Goal: Transaction & Acquisition: Register for event/course

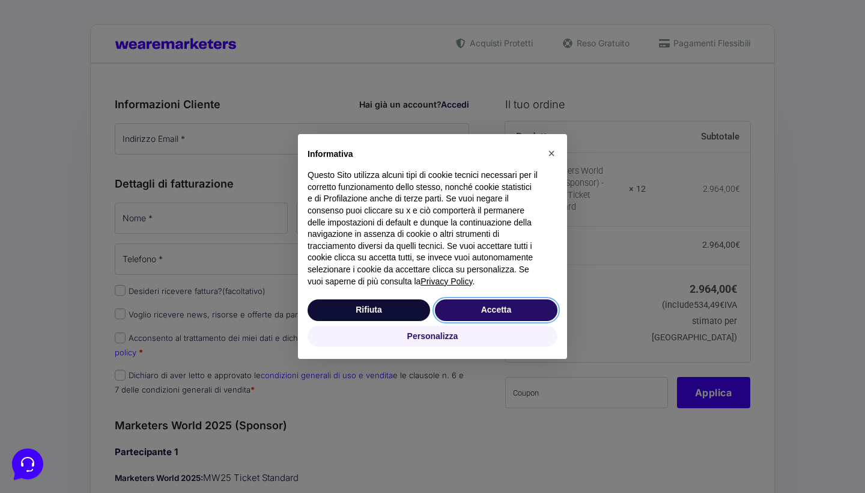
click at [488, 319] on button "Accetta" at bounding box center [496, 310] width 123 height 22
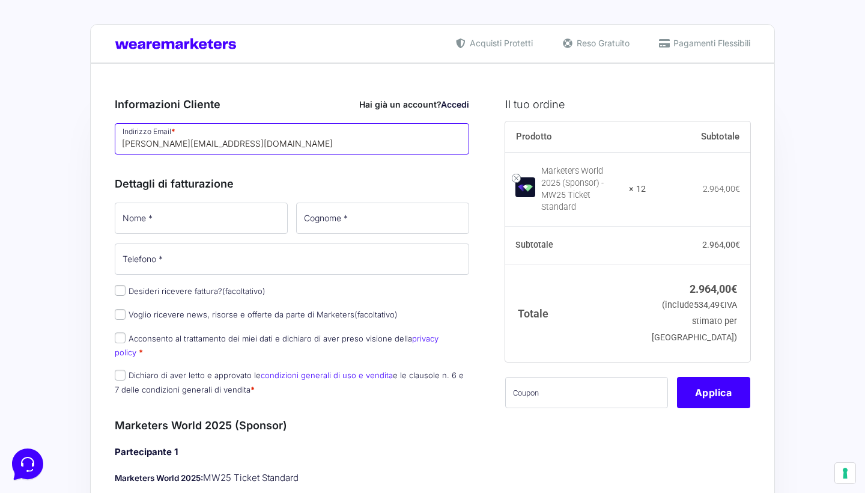
type input "[PERSON_NAME][EMAIL_ADDRESS][DOMAIN_NAME]"
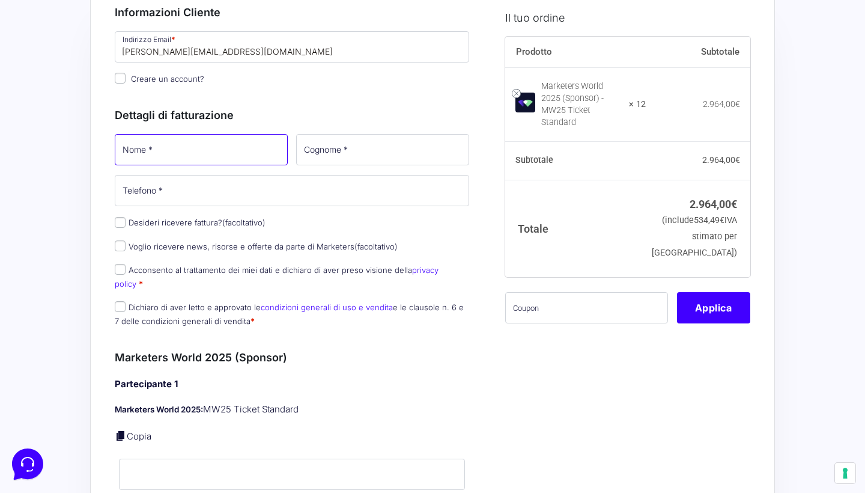
scroll to position [93, 0]
type input "[PERSON_NAME]"
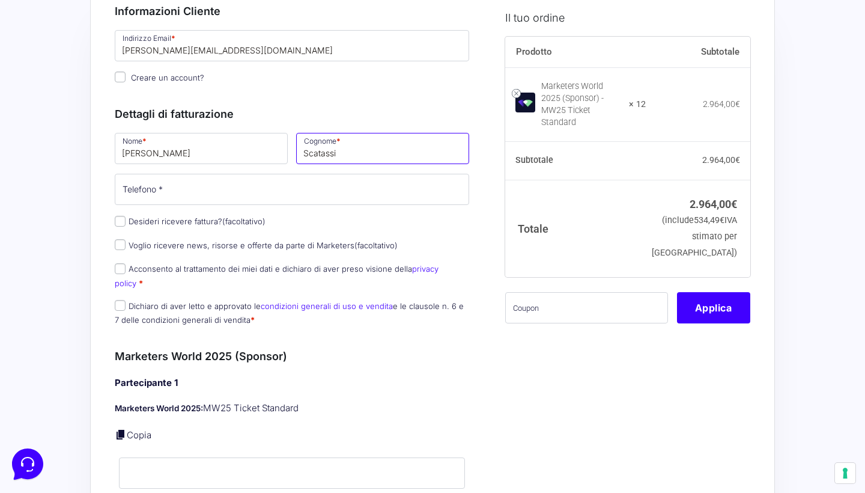
type input "Scatassi"
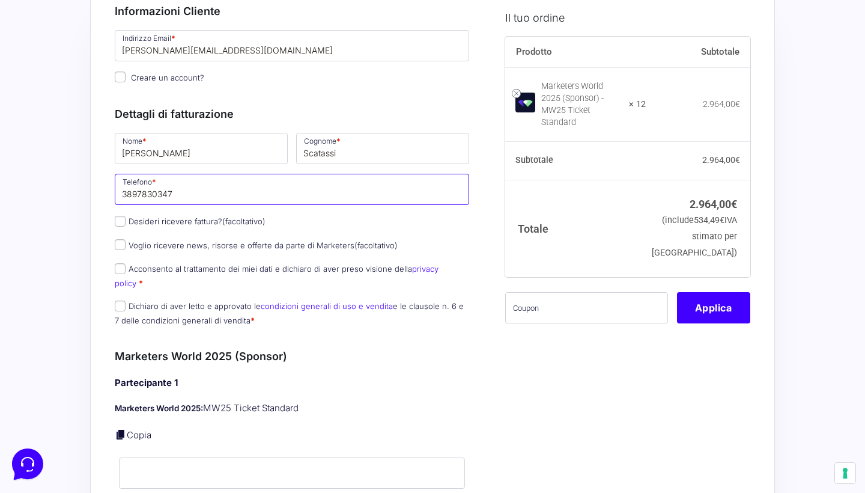
type input "3897830347"
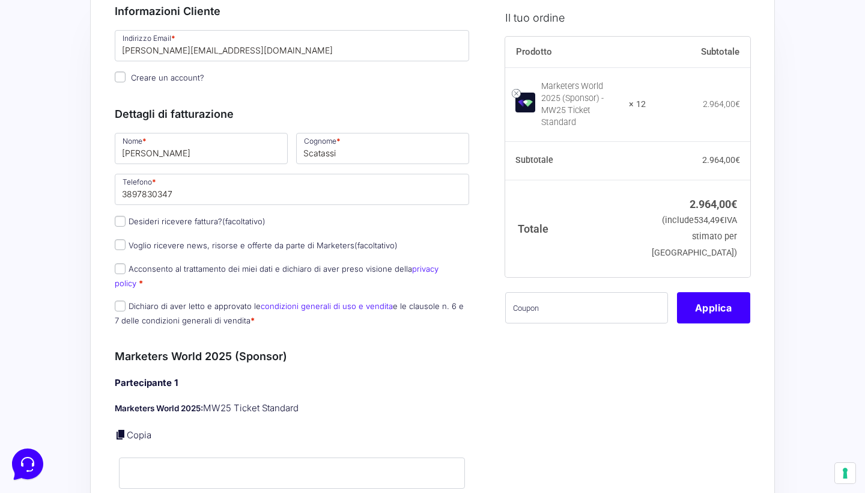
click at [119, 265] on input "Acconsento al trattamento dei miei dati e dichiaro di aver preso visione della …" at bounding box center [120, 268] width 11 height 11
checkbox input "true"
click at [119, 300] on input "Dichiaro di aver letto e approvato le condizioni generali di uso e vendita e le…" at bounding box center [120, 305] width 11 height 11
checkbox input "true"
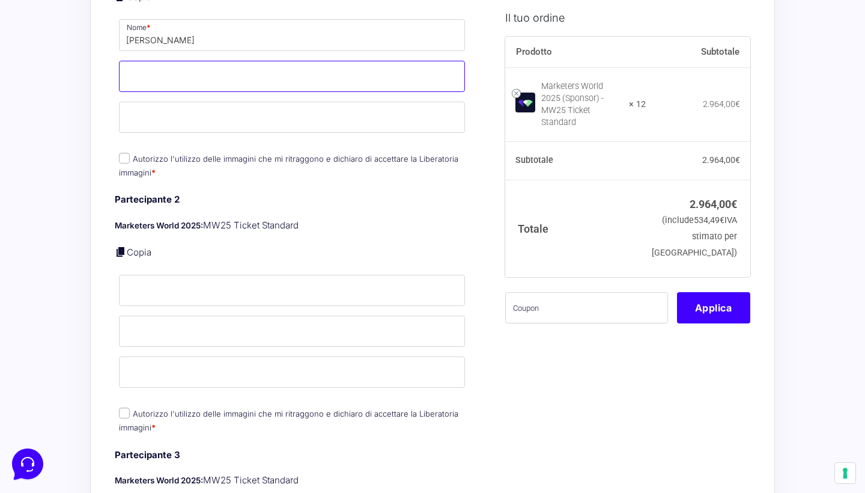
scroll to position [539, 0]
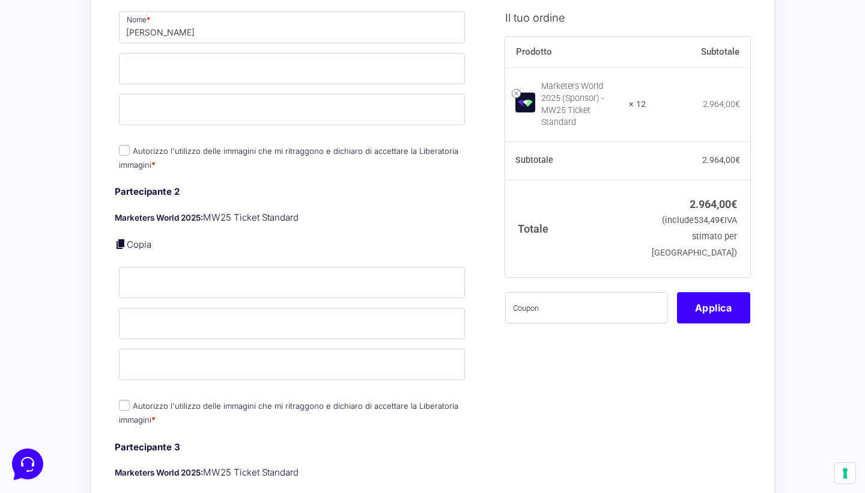
click at [126, 136] on div "Partecipante 1 Marketers World 2025: MW25 Ticket Standard Copia Nome * Jacopo T…" at bounding box center [292, 51] width 355 height 243
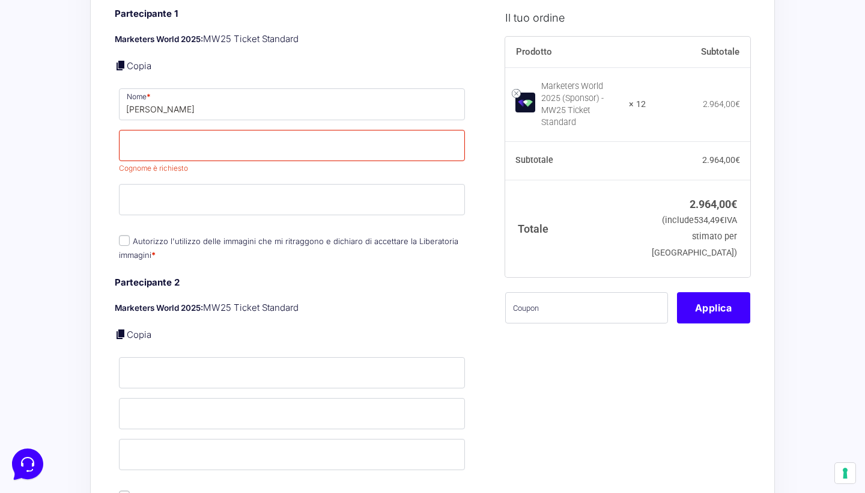
scroll to position [431, 0]
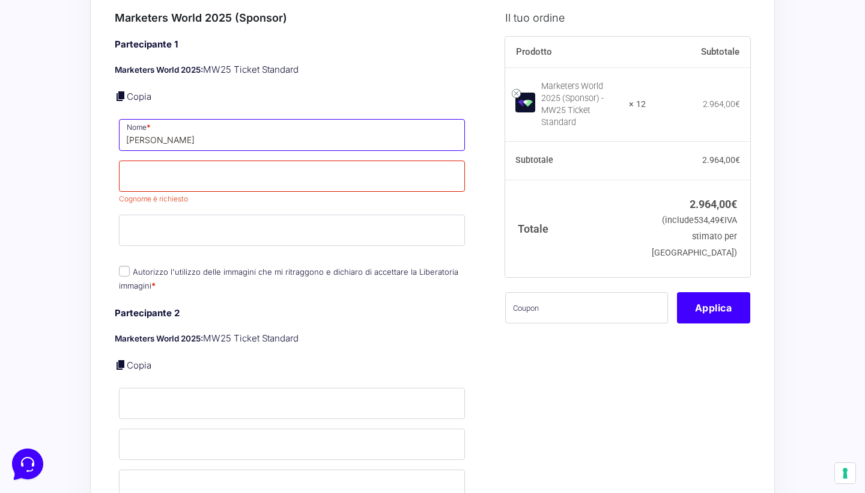
drag, startPoint x: 200, startPoint y: 125, endPoint x: 159, endPoint y: 127, distance: 40.3
click at [159, 127] on input "Jacopo Tartaglia" at bounding box center [292, 134] width 346 height 31
type input "[PERSON_NAME]"
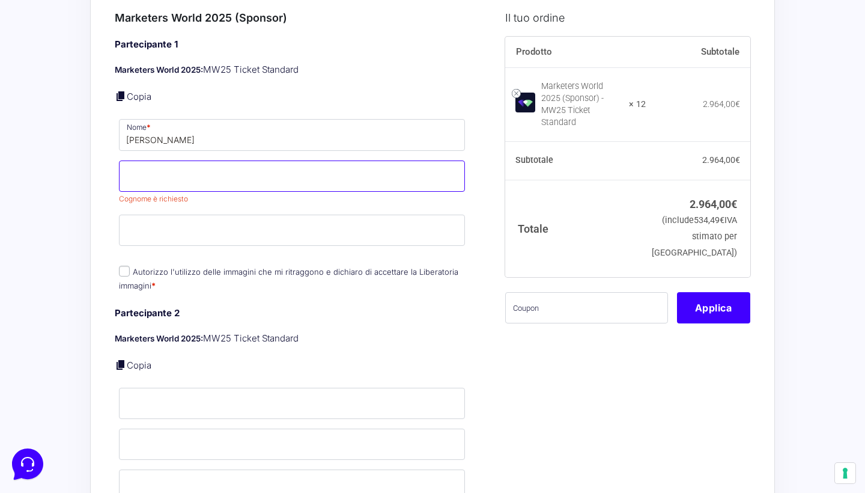
click at [148, 161] on input "Cognome *" at bounding box center [292, 175] width 346 height 31
paste input "[PERSON_NAME]"
type input "[PERSON_NAME]"
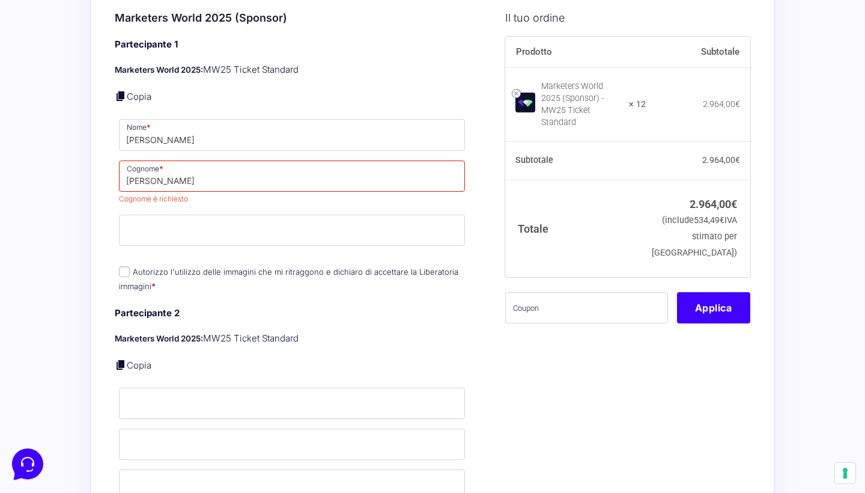
click at [145, 195] on div "Partecipante 1 Marketers World 2025: MW25 Ticket Standard Copia Nome * Jacopo C…" at bounding box center [292, 166] width 355 height 257
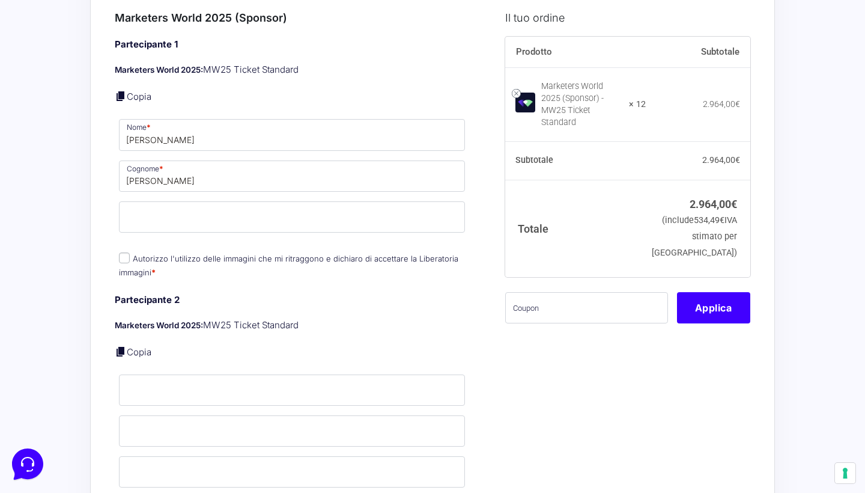
click at [125, 252] on input "Autorizzo l'utilizzo delle immagini che mi ritraggono e dichiaro di accettare l…" at bounding box center [124, 257] width 11 height 11
checkbox input "true"
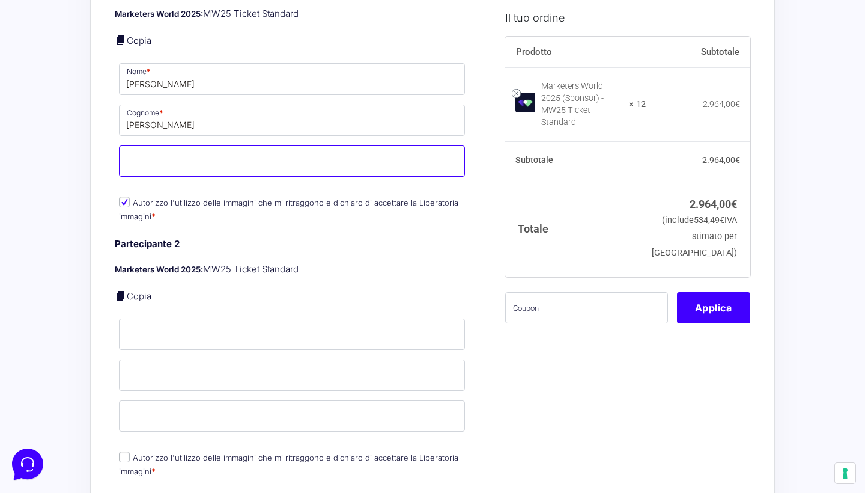
scroll to position [490, 0]
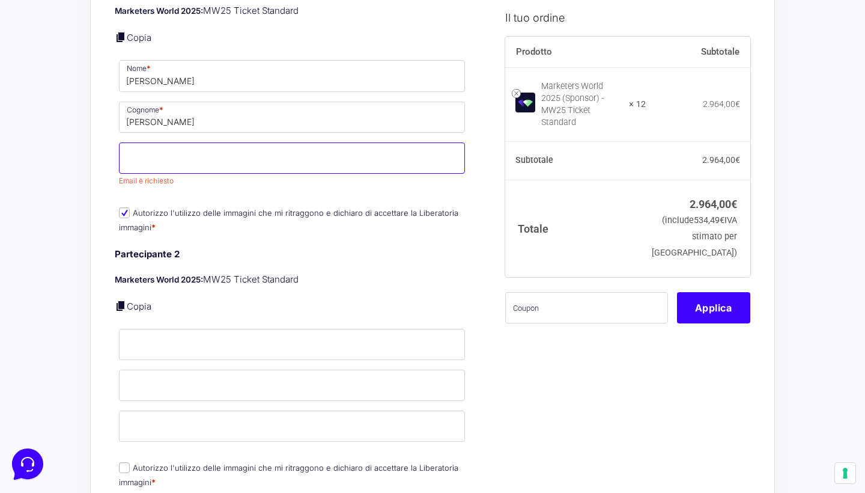
click at [166, 142] on input "Email *" at bounding box center [292, 157] width 346 height 31
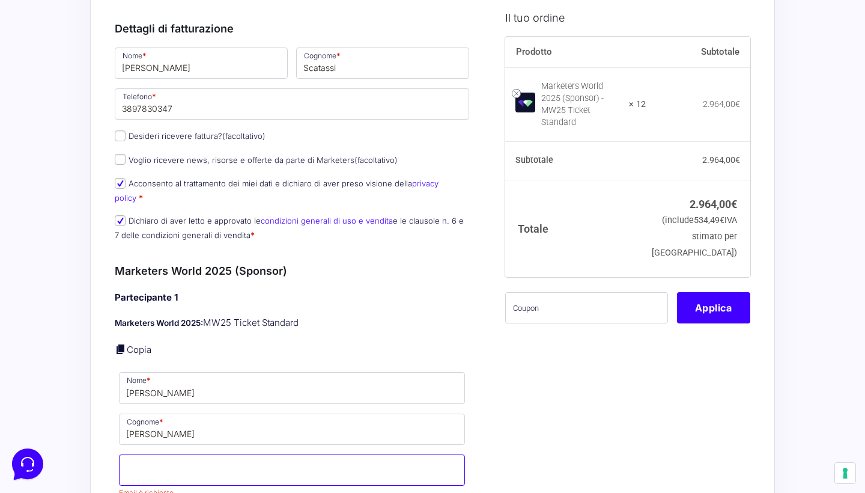
scroll to position [279, 0]
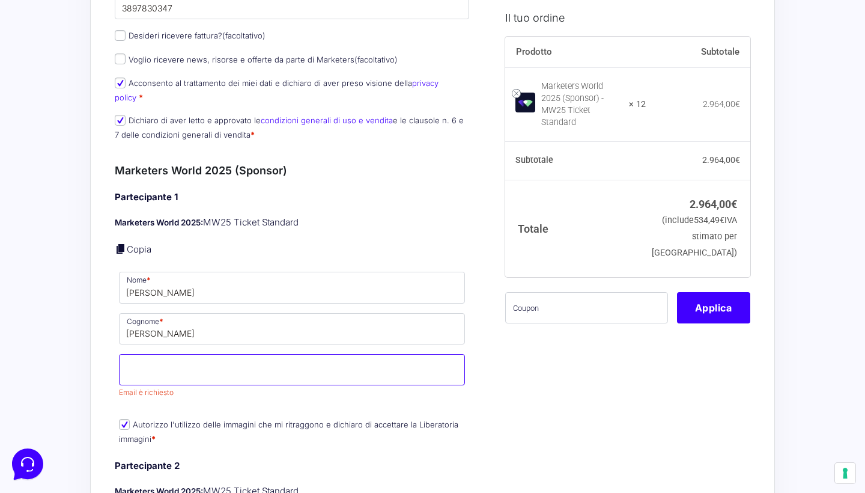
paste input "[PERSON_NAME]"
type input "[PERSON_NAME]"
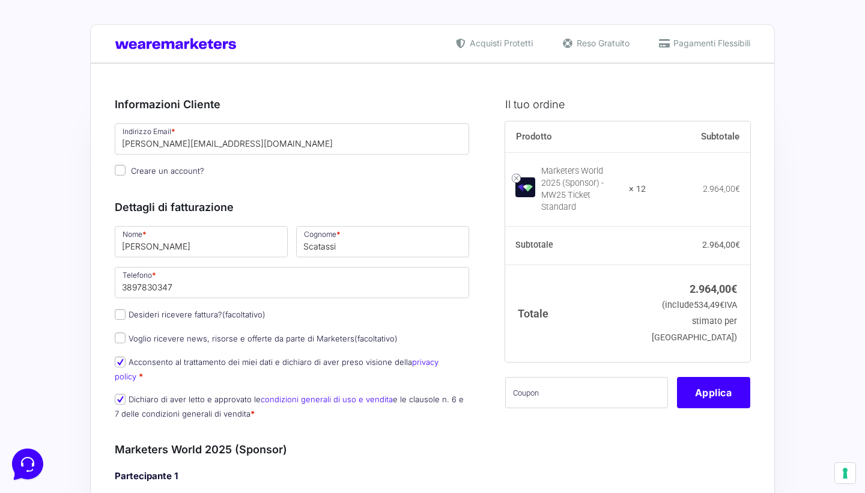
scroll to position [0, 0]
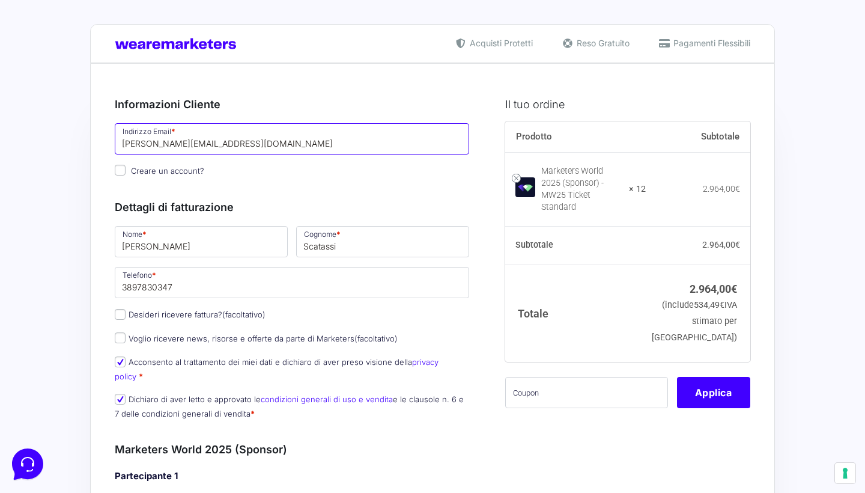
drag, startPoint x: 259, startPoint y: 144, endPoint x: 117, endPoint y: 140, distance: 142.5
click at [117, 140] on input "[PERSON_NAME][EMAIL_ADDRESS][DOMAIN_NAME]" at bounding box center [292, 138] width 355 height 31
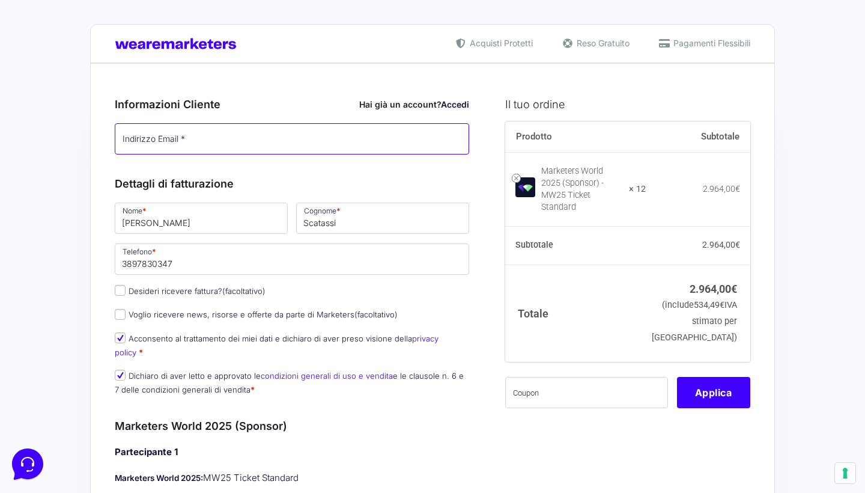
type input "[PERSON_NAME][EMAIL_ADDRESS][DOMAIN_NAME]"
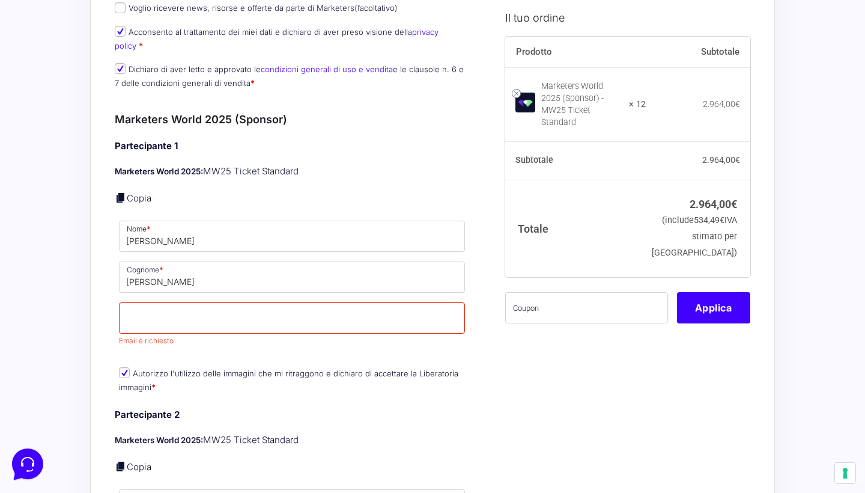
scroll to position [323, 0]
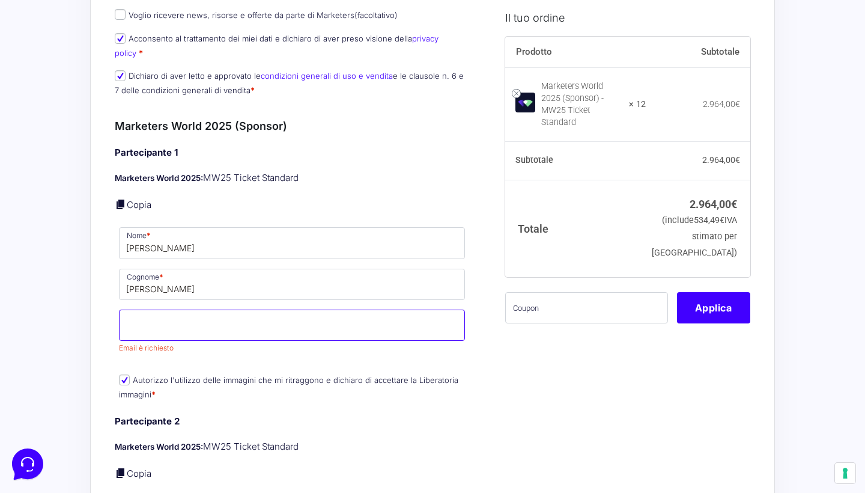
click at [153, 309] on input "Email *" at bounding box center [292, 324] width 346 height 31
paste input "[PERSON_NAME][EMAIL_ADDRESS][DOMAIN_NAME]"
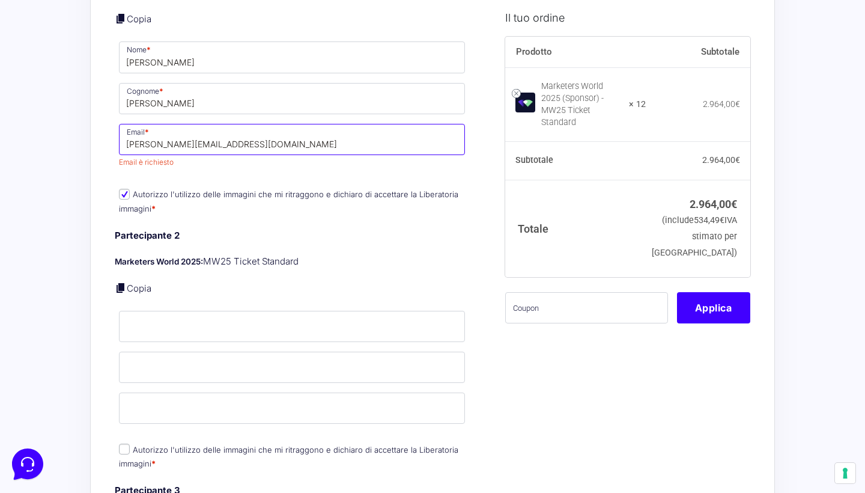
scroll to position [529, 0]
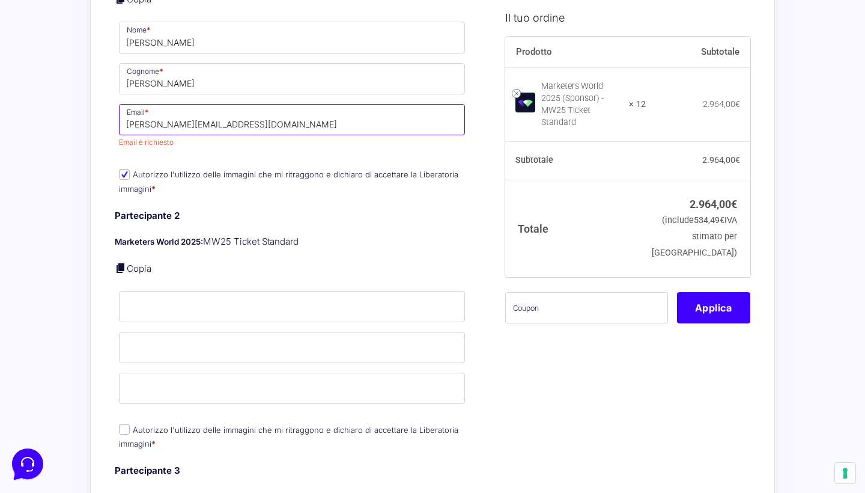
type input "[PERSON_NAME][EMAIL_ADDRESS][DOMAIN_NAME]"
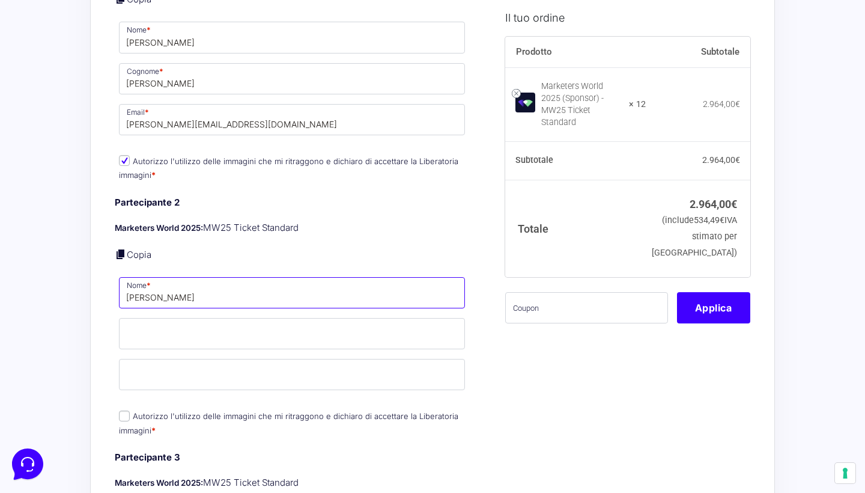
type input "[PERSON_NAME]"
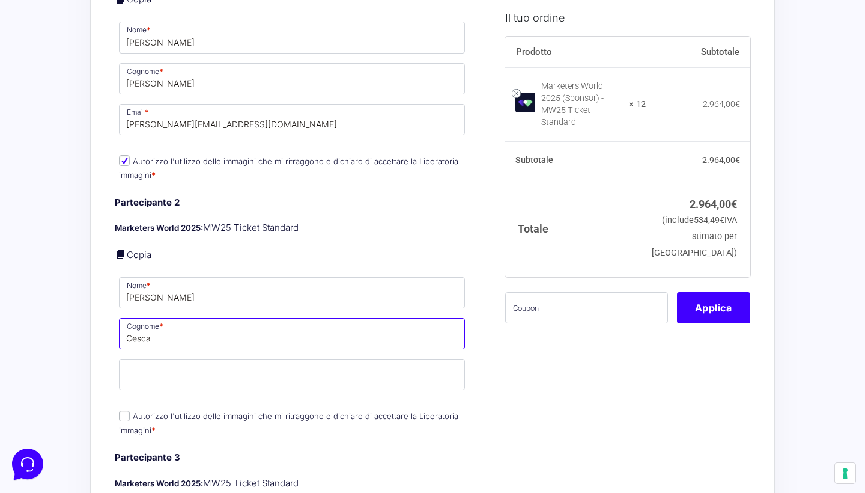
type input "Cesca"
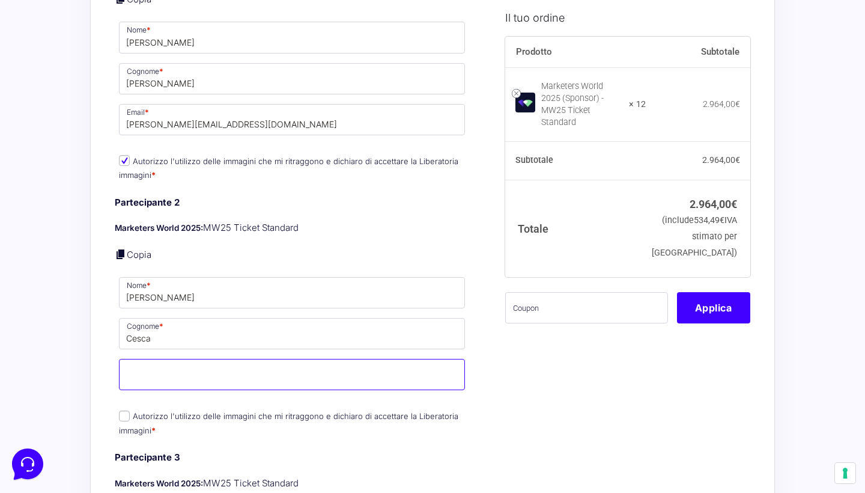
paste input "[PERSON_NAME][EMAIL_ADDRESS][DOMAIN_NAME]"
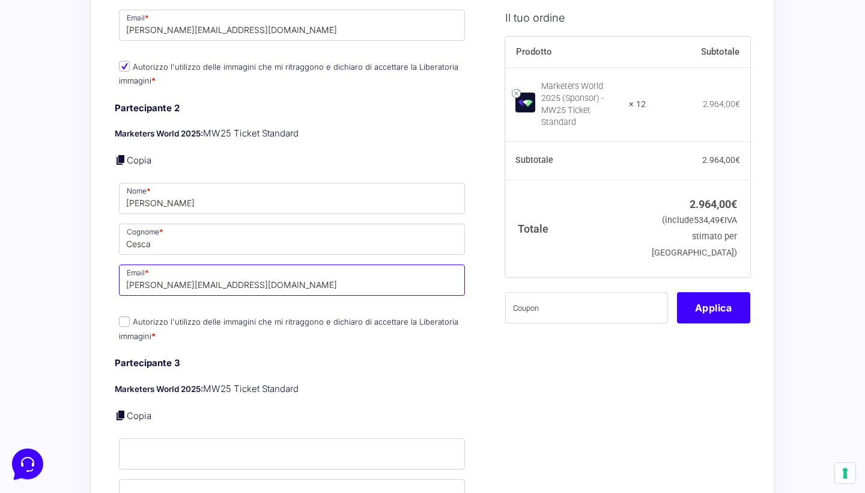
scroll to position [639, 0]
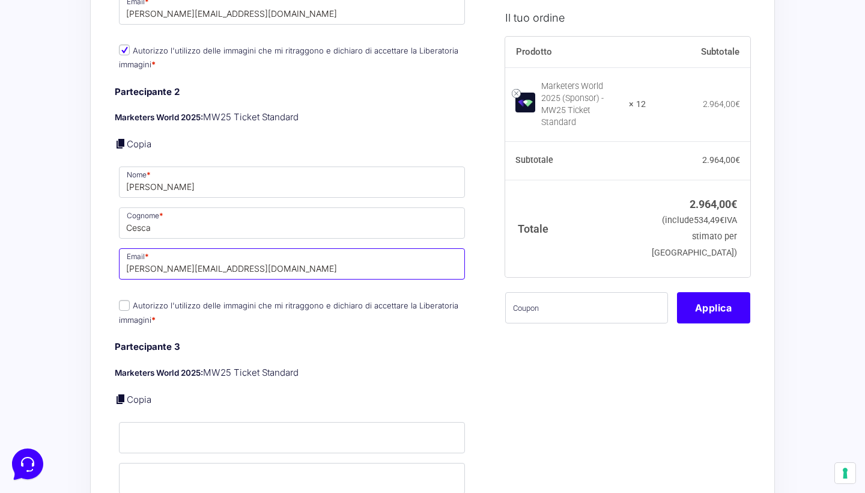
type input "[PERSON_NAME][EMAIL_ADDRESS][DOMAIN_NAME]"
click at [121, 300] on input "Autorizzo l'utilizzo delle immagini che mi ritraggono e dichiaro di accettare l…" at bounding box center [124, 305] width 11 height 11
checkbox input "true"
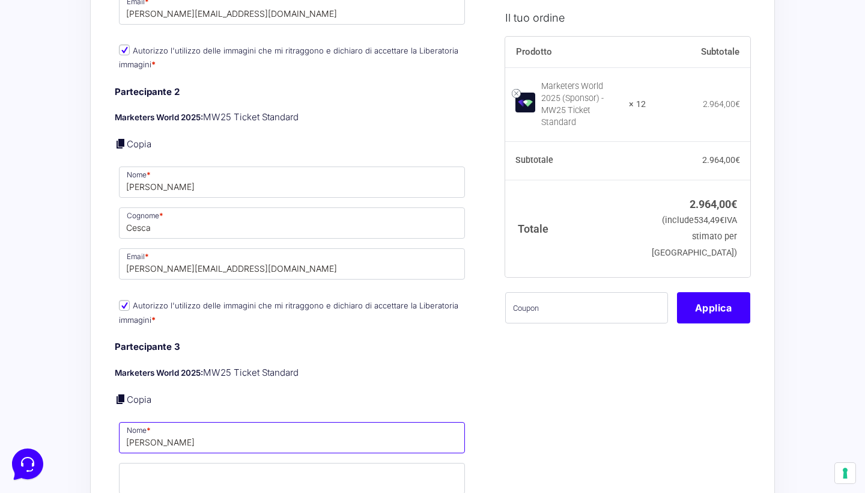
type input "[PERSON_NAME]"
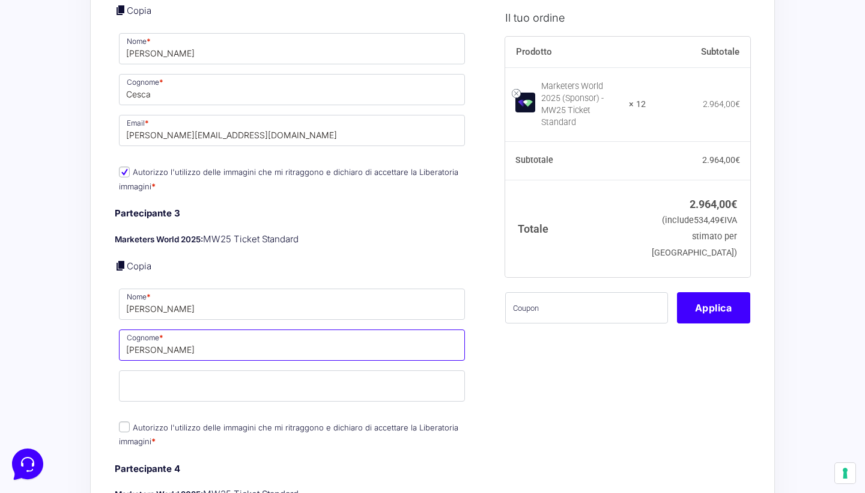
scroll to position [774, 0]
type input "[PERSON_NAME]"
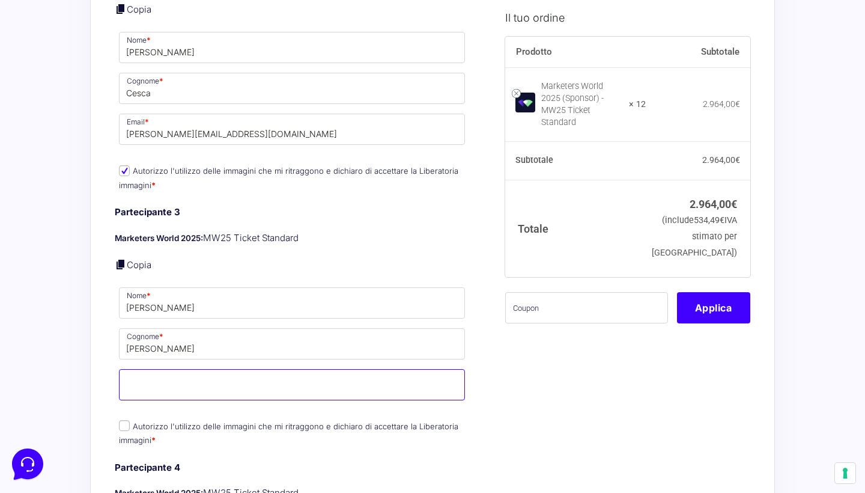
paste input "[PERSON_NAME][EMAIL_ADDRESS][DOMAIN_NAME]"
type input "[PERSON_NAME][EMAIL_ADDRESS][DOMAIN_NAME]"
click at [127, 420] on input "Autorizzo l'utilizzo delle immagini che mi ritraggono e dichiaro di accettare l…" at bounding box center [124, 425] width 11 height 11
checkbox input "true"
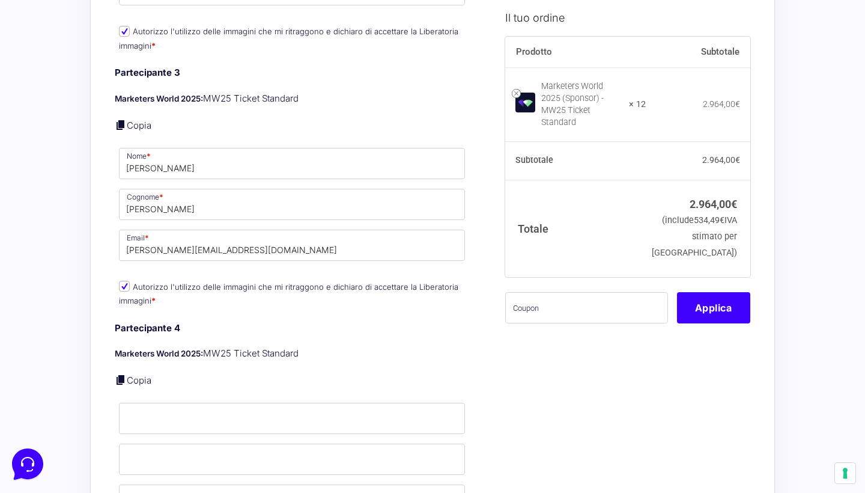
scroll to position [915, 0]
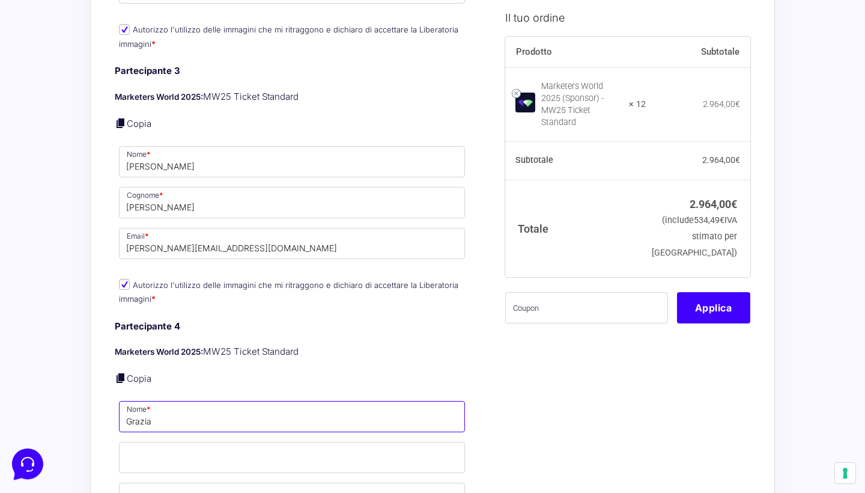
type input "Grazia"
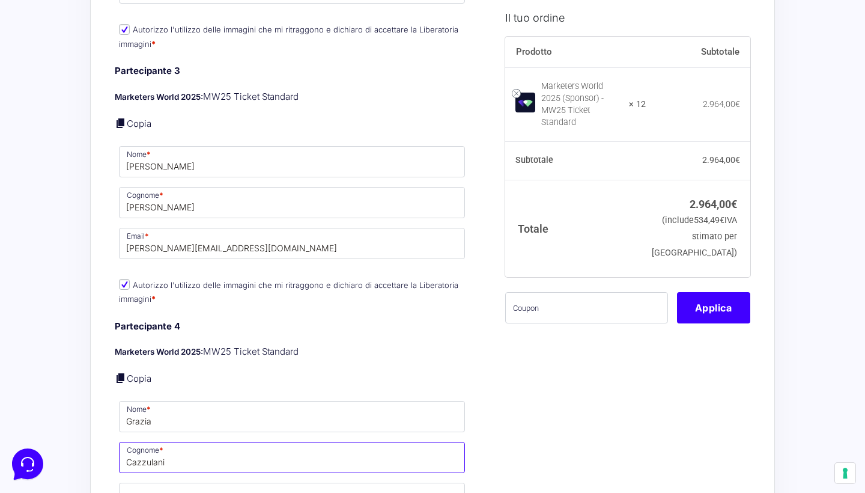
type input "Cazzulani"
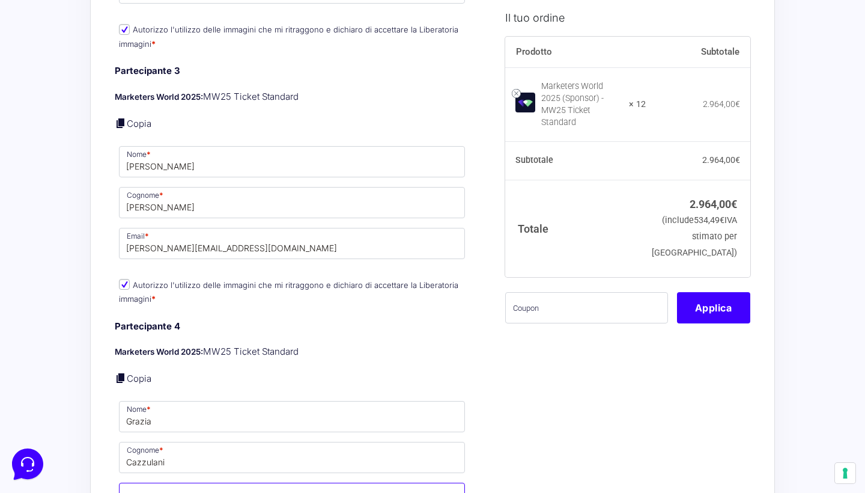
paste input "[PERSON_NAME][EMAIL_ADDRESS][DOMAIN_NAME]"
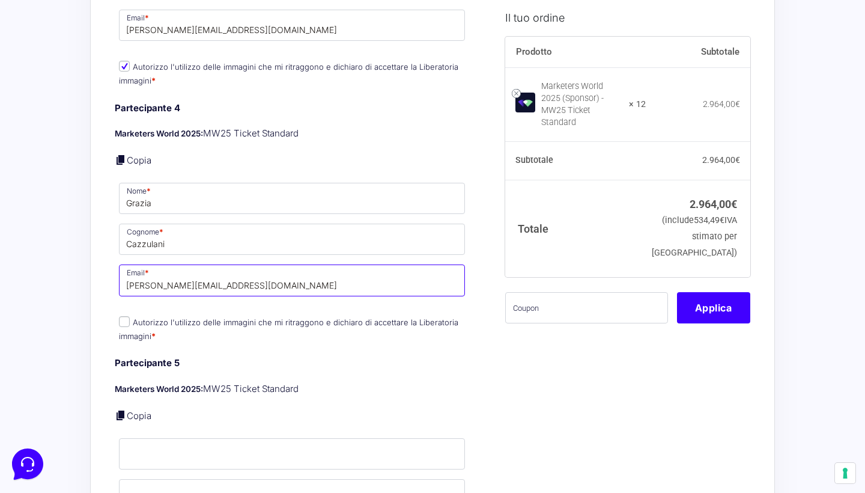
scroll to position [1134, 0]
type input "[PERSON_NAME][EMAIL_ADDRESS][DOMAIN_NAME]"
click at [126, 315] on input "Autorizzo l'utilizzo delle immagini che mi ritraggono e dichiaro di accettare l…" at bounding box center [124, 320] width 11 height 11
checkbox input "true"
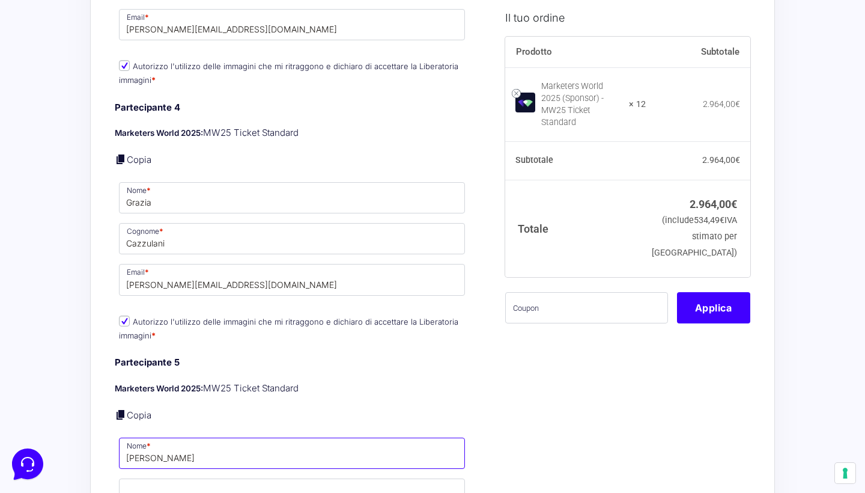
type input "[PERSON_NAME]"
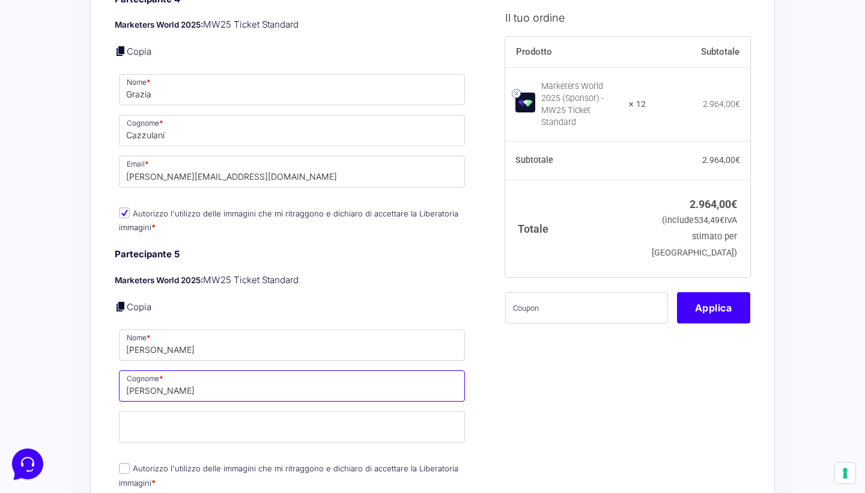
scroll to position [1281, 0]
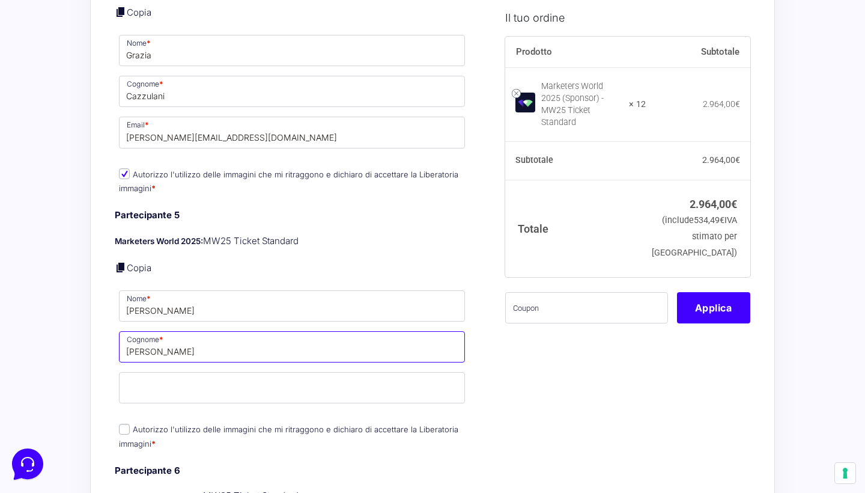
type input "[PERSON_NAME]"
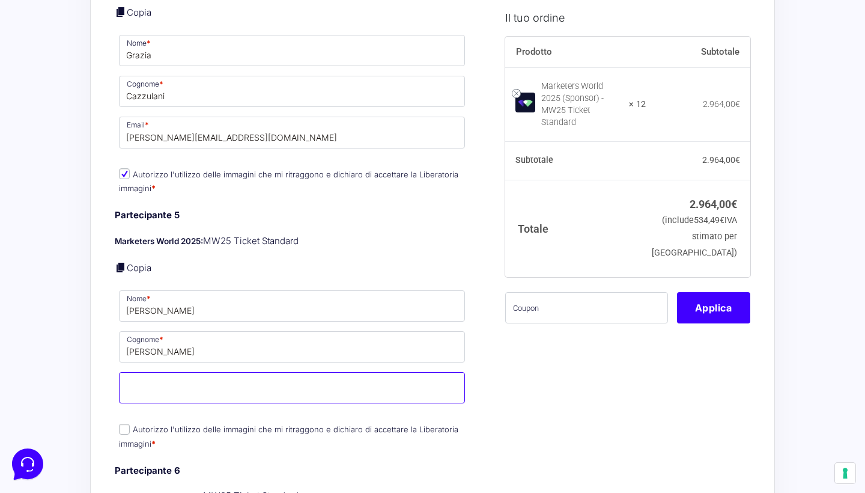
paste input "[PERSON_NAME][EMAIL_ADDRESS][DOMAIN_NAME]"
type input "[PERSON_NAME][EMAIL_ADDRESS][DOMAIN_NAME]"
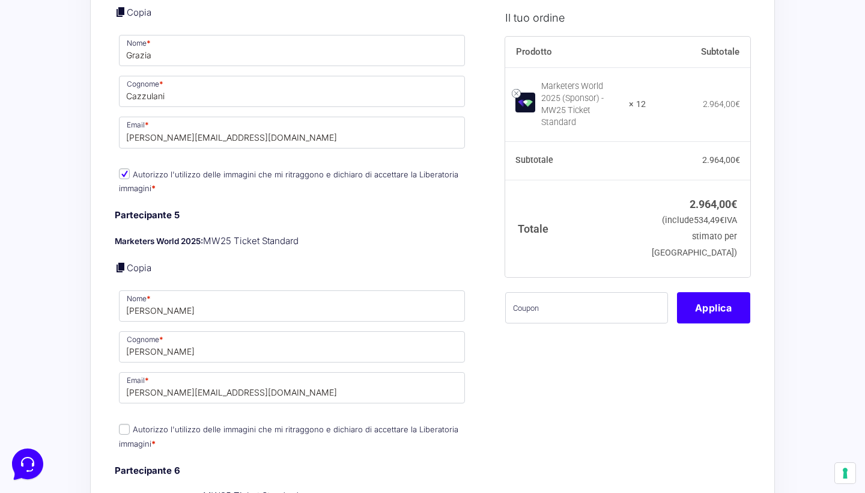
click at [126, 424] on input "Autorizzo l'utilizzo delle immagini che mi ritraggono e dichiaro di accettare l…" at bounding box center [124, 429] width 11 height 11
checkbox input "true"
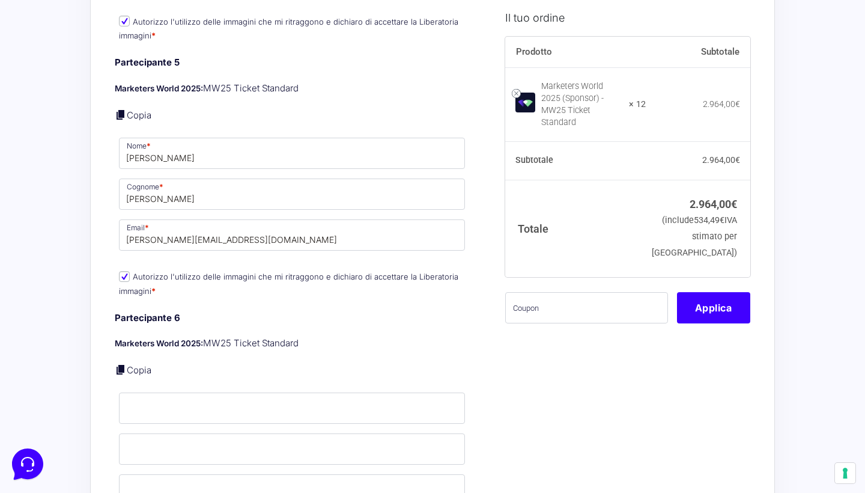
scroll to position [1439, 0]
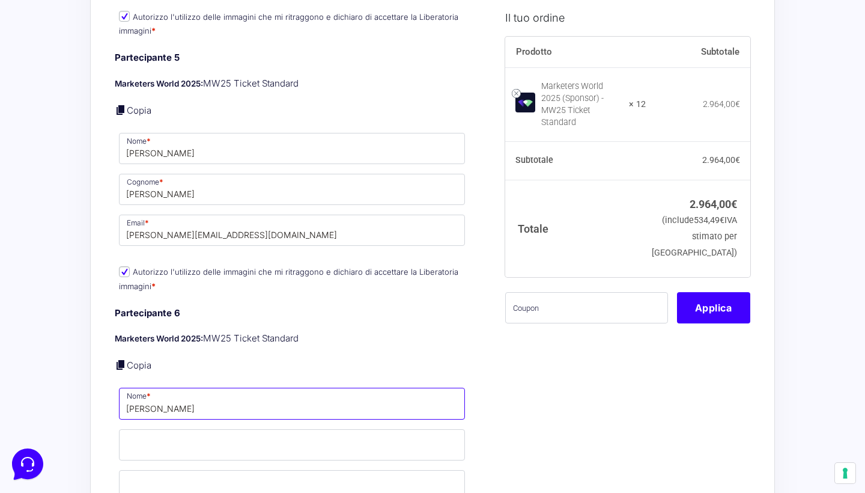
type input "[PERSON_NAME]"
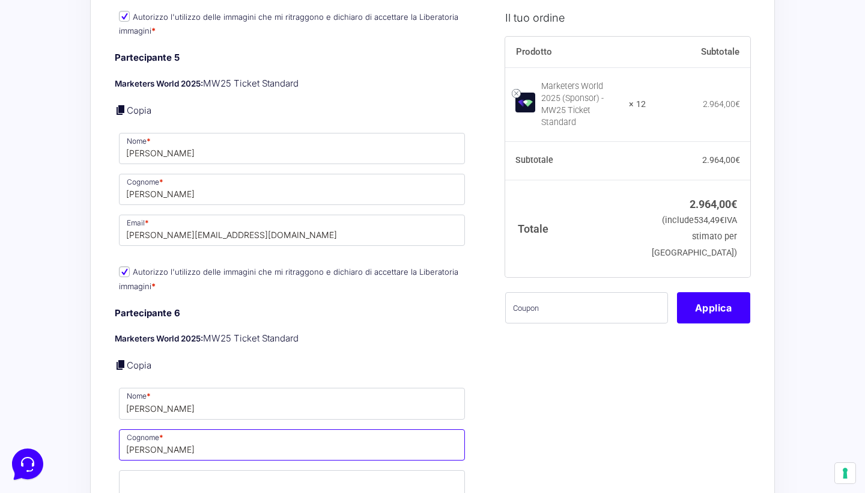
type input "[PERSON_NAME]"
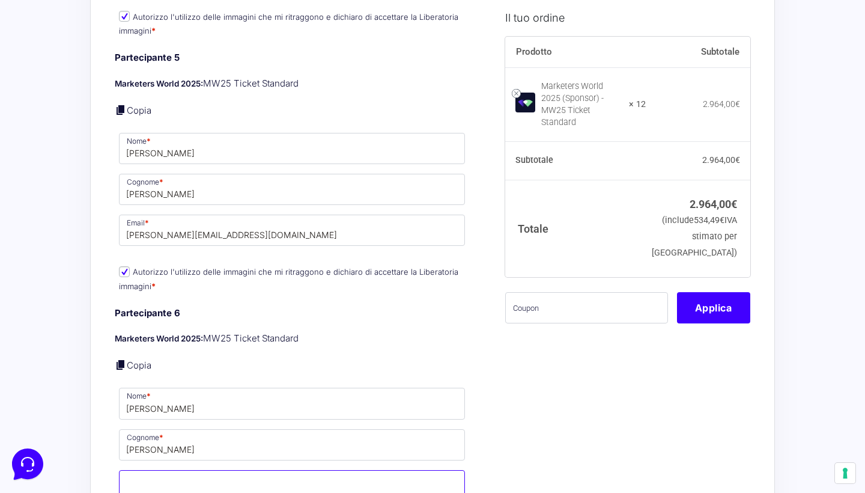
paste input "[PERSON_NAME][EMAIL_ADDRESS][DOMAIN_NAME]"
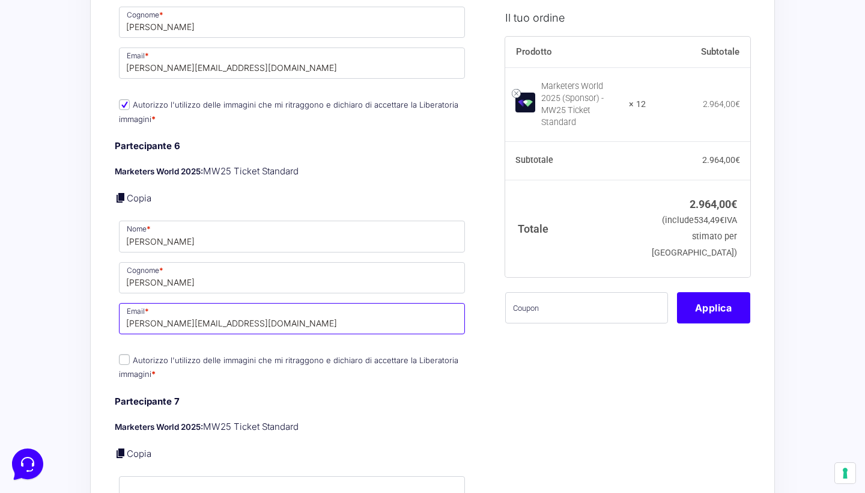
scroll to position [1679, 0]
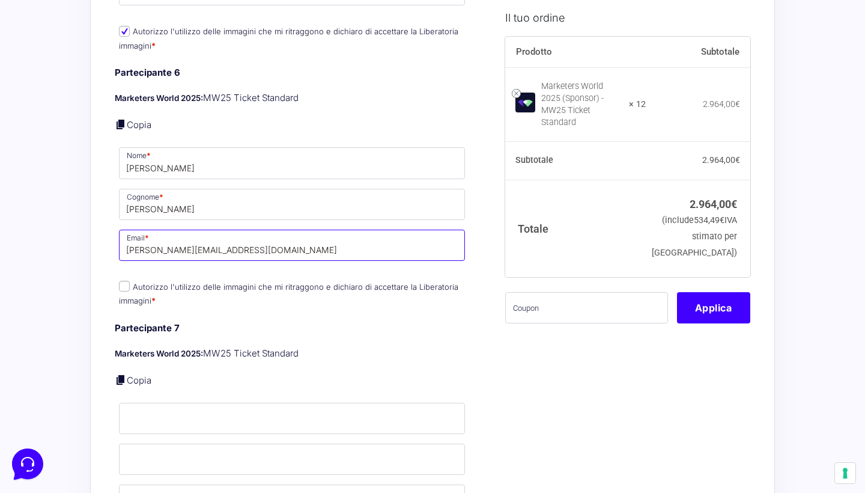
type input "[PERSON_NAME][EMAIL_ADDRESS][DOMAIN_NAME]"
click at [126, 281] on input "Autorizzo l'utilizzo delle immagini che mi ritraggono e dichiaro di accettare l…" at bounding box center [124, 286] width 11 height 11
checkbox input "true"
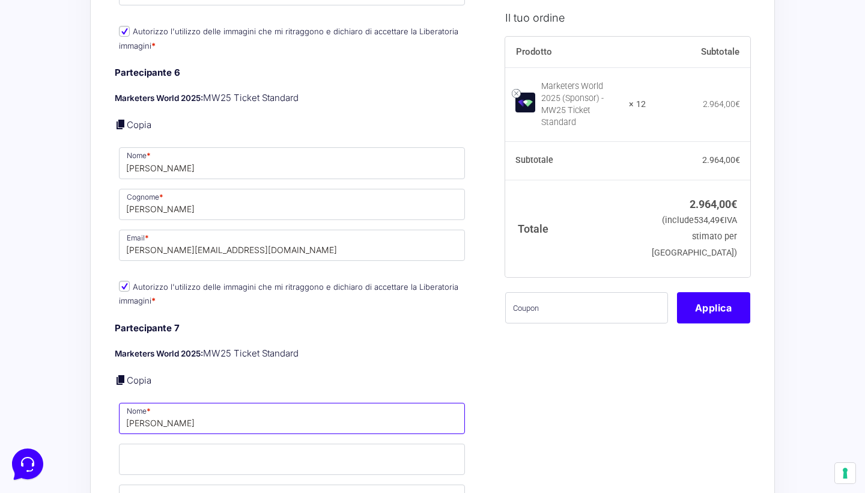
type input "[PERSON_NAME]"
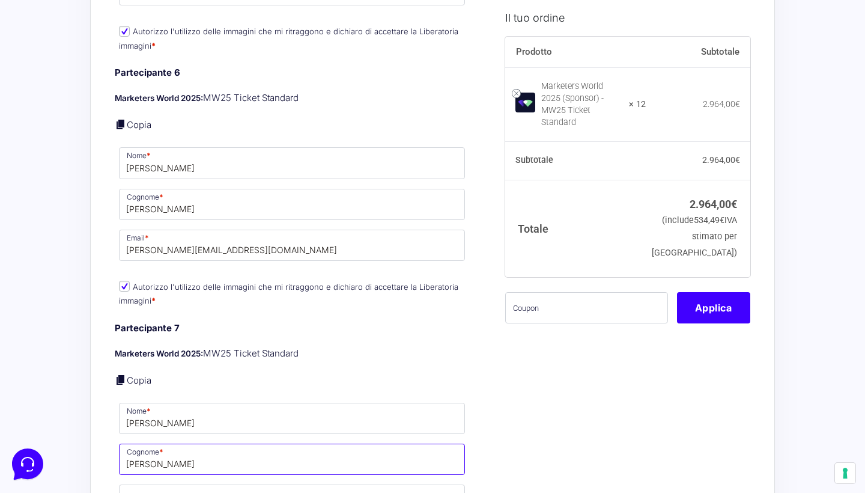
type input "[PERSON_NAME]"
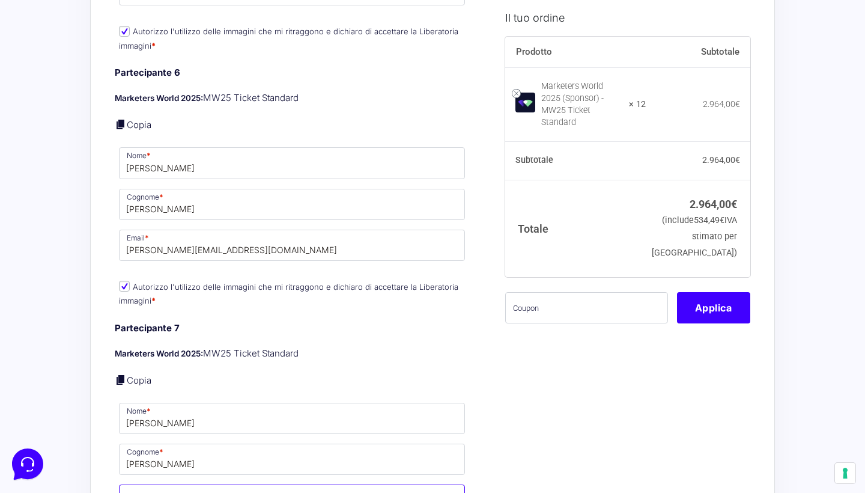
paste input "[PERSON_NAME][EMAIL_ADDRESS][DOMAIN_NAME]"
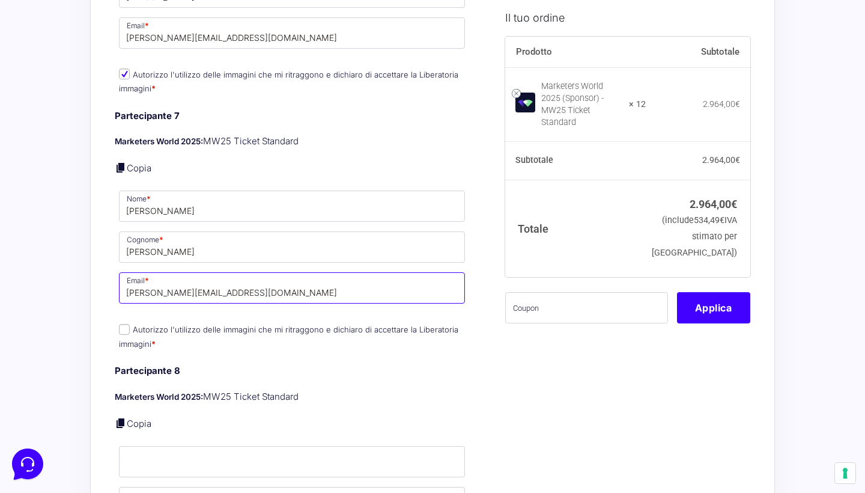
scroll to position [1900, 0]
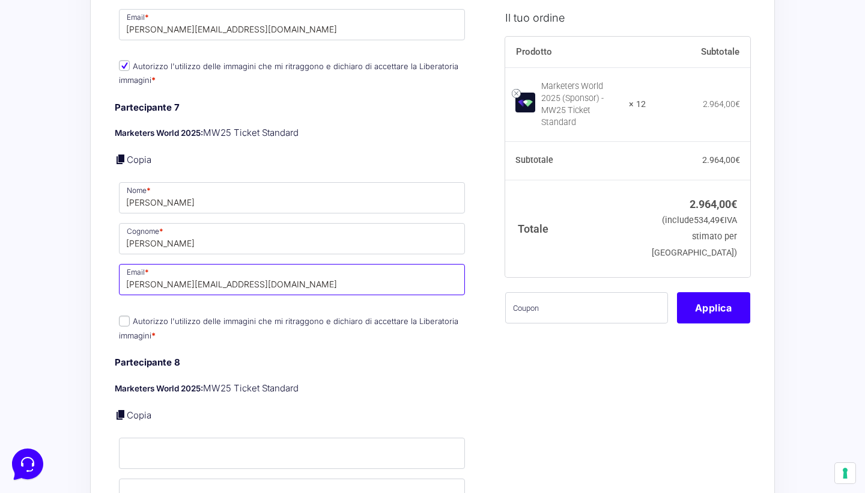
type input "[PERSON_NAME][EMAIL_ADDRESS][DOMAIN_NAME]"
click at [126, 315] on input "Autorizzo l'utilizzo delle immagini che mi ritraggono e dichiaro di accettare l…" at bounding box center [124, 320] width 11 height 11
checkbox input "true"
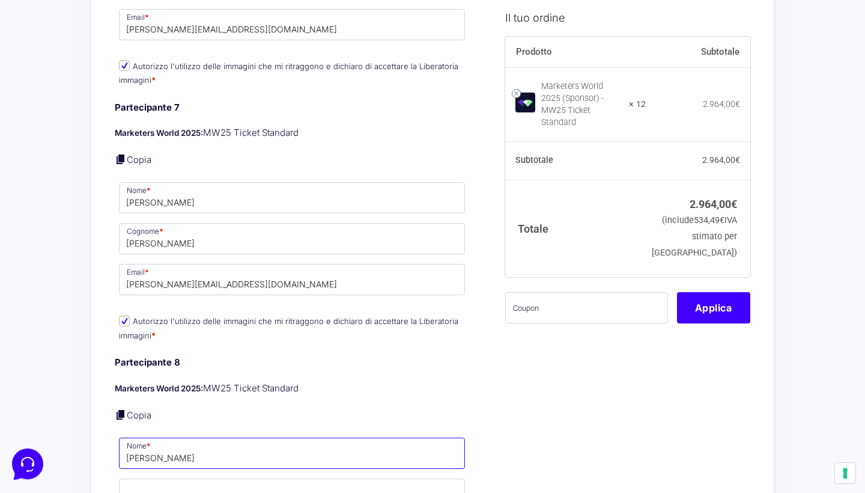
type input "[PERSON_NAME]"
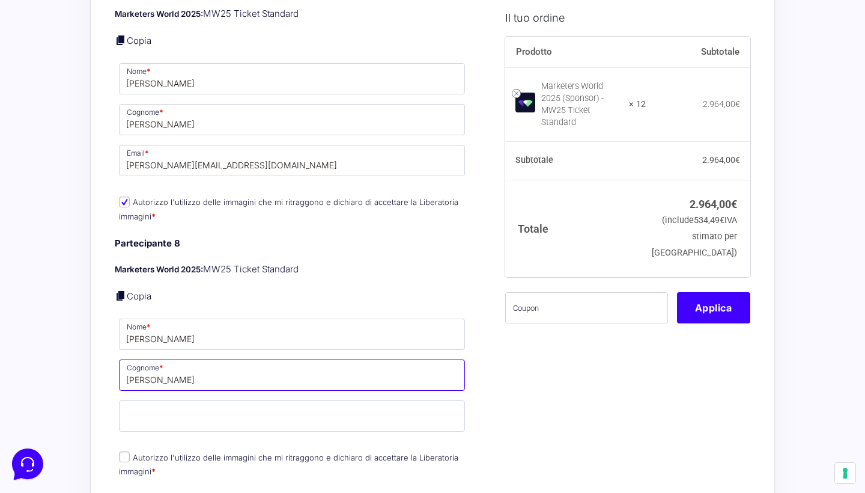
scroll to position [2018, 0]
type input "[PERSON_NAME]"
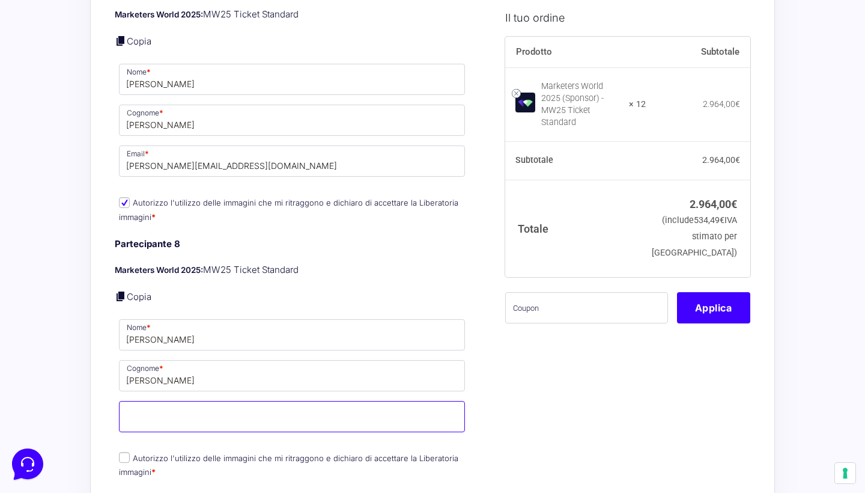
paste input "[PERSON_NAME][EMAIL_ADDRESS][DOMAIN_NAME]"
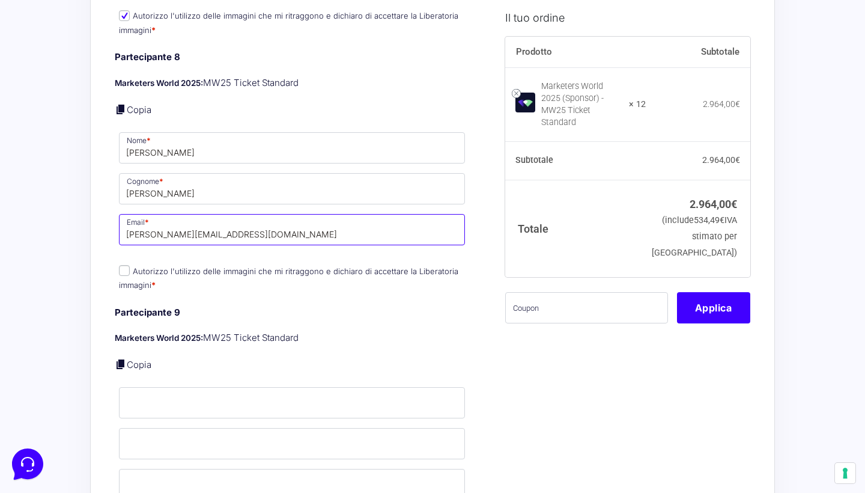
scroll to position [2216, 0]
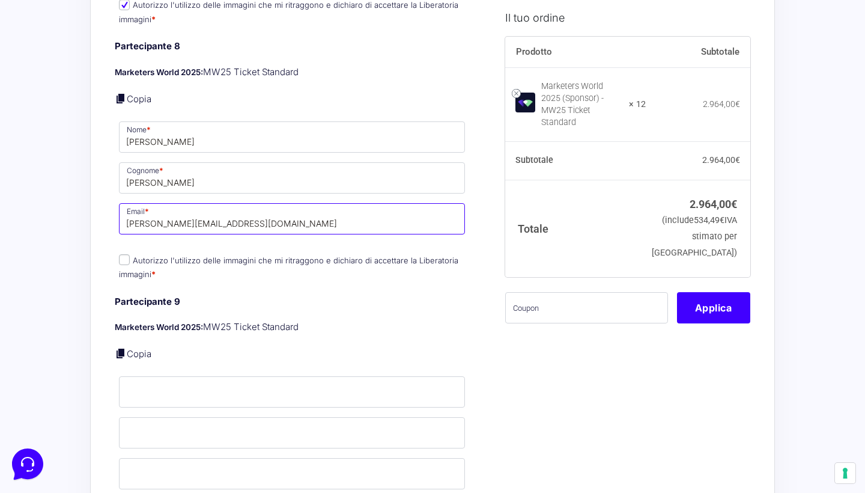
type input "[PERSON_NAME][EMAIL_ADDRESS][DOMAIN_NAME]"
click at [128, 254] on input "Autorizzo l'utilizzo delle immagini che mi ritraggono e dichiaro di accettare l…" at bounding box center [124, 259] width 11 height 11
checkbox input "true"
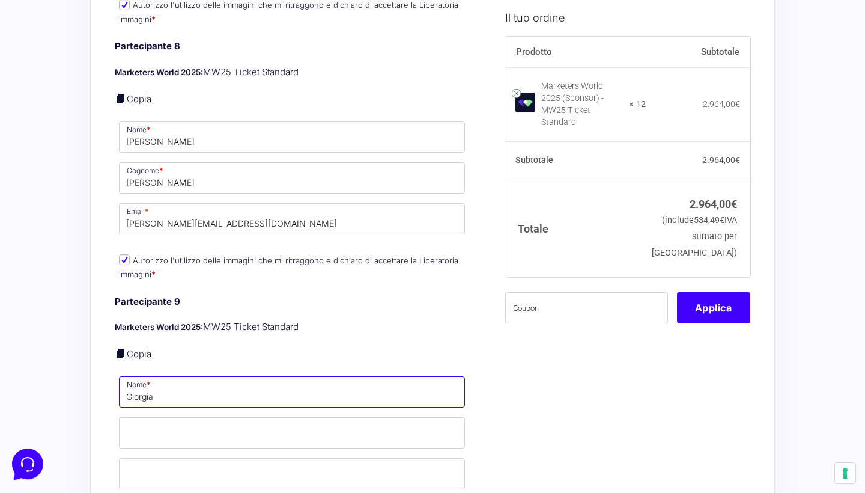
type input "Giorgia"
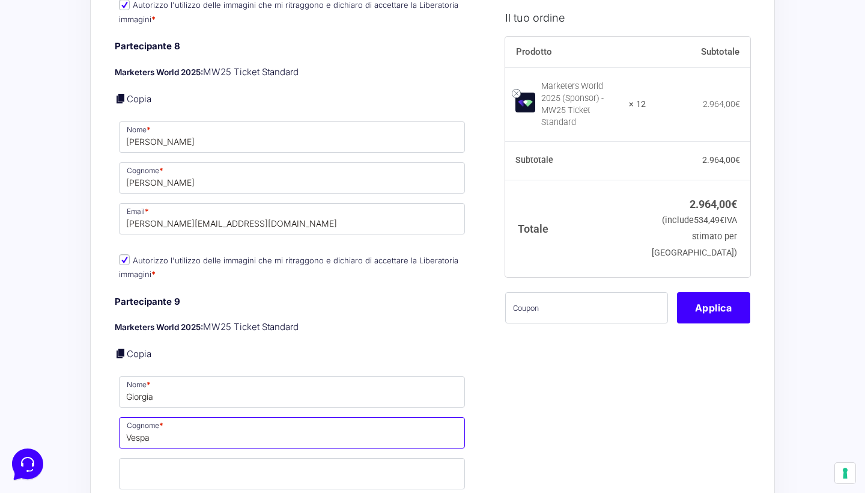
type input "Vespa"
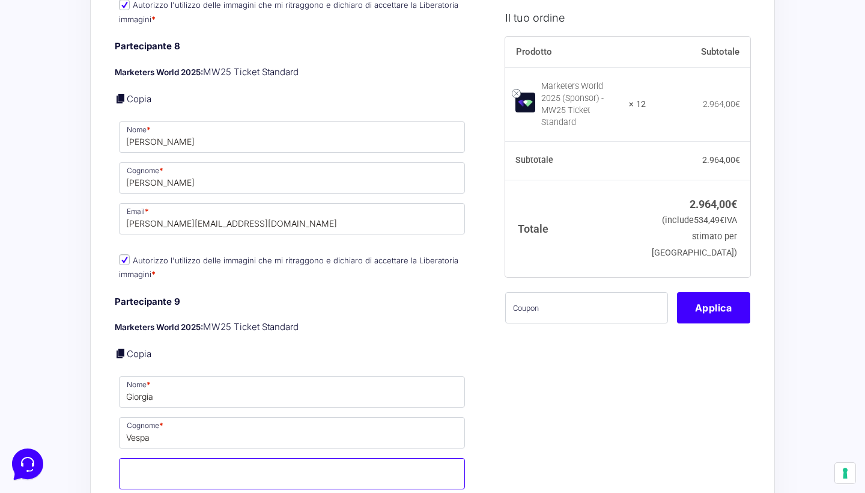
paste input "[PERSON_NAME][EMAIL_ADDRESS][DOMAIN_NAME]"
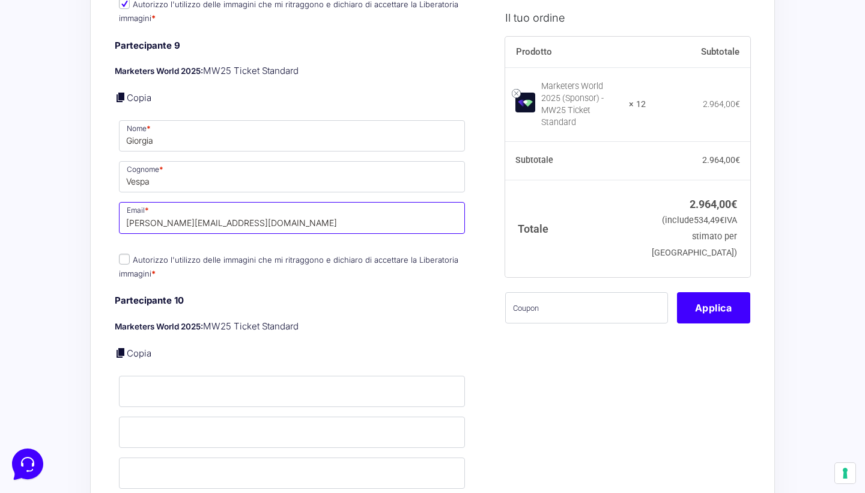
scroll to position [2501, 0]
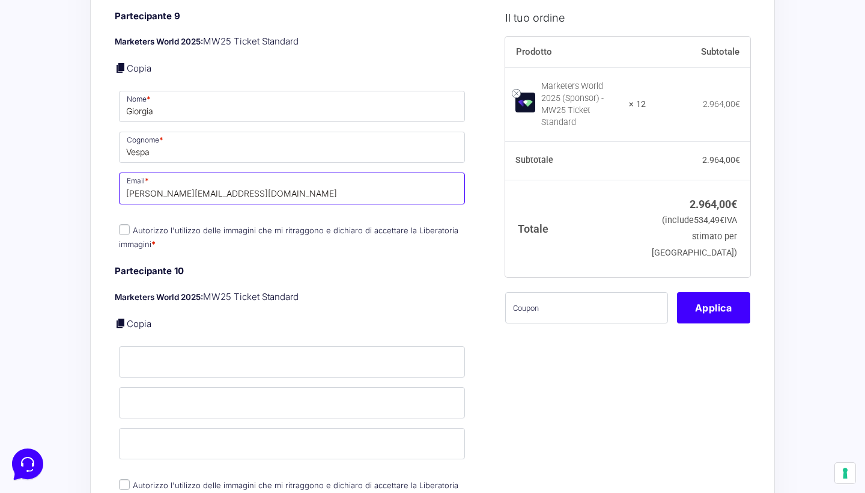
type input "[PERSON_NAME][EMAIL_ADDRESS][DOMAIN_NAME]"
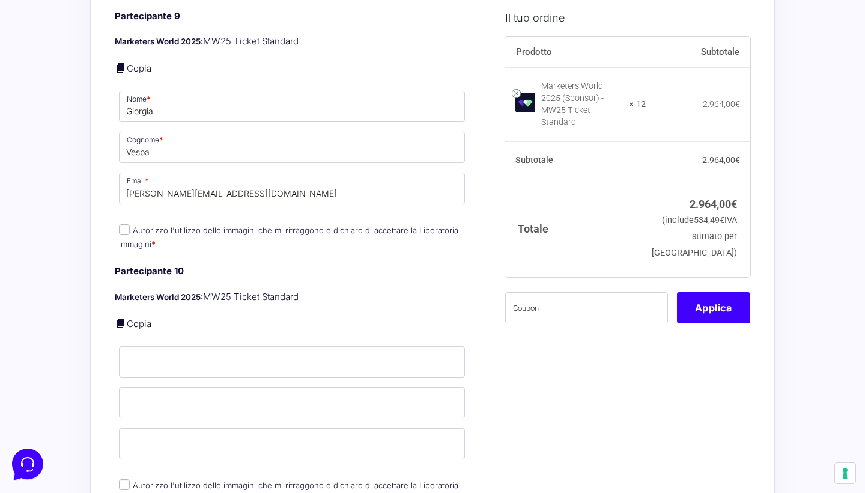
click at [125, 224] on input "Autorizzo l'utilizzo delle immagini che mi ritraggono e dichiaro di accettare l…" at bounding box center [124, 229] width 11 height 11
checkbox input "true"
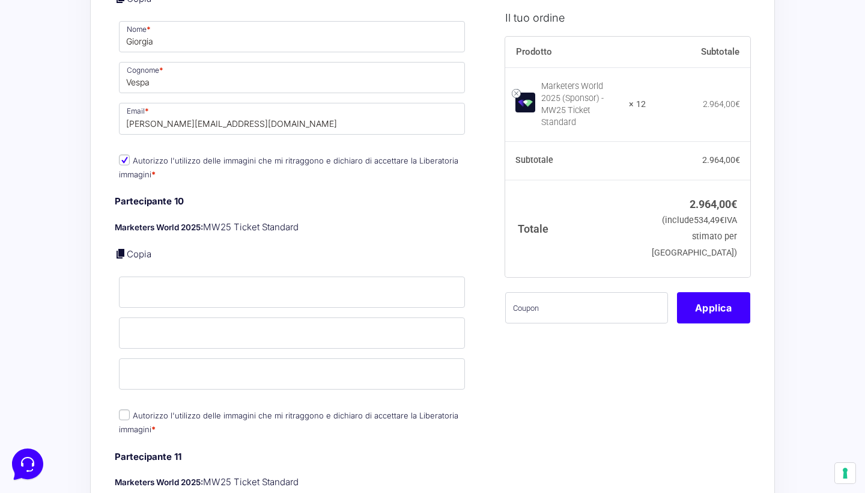
scroll to position [2584, 0]
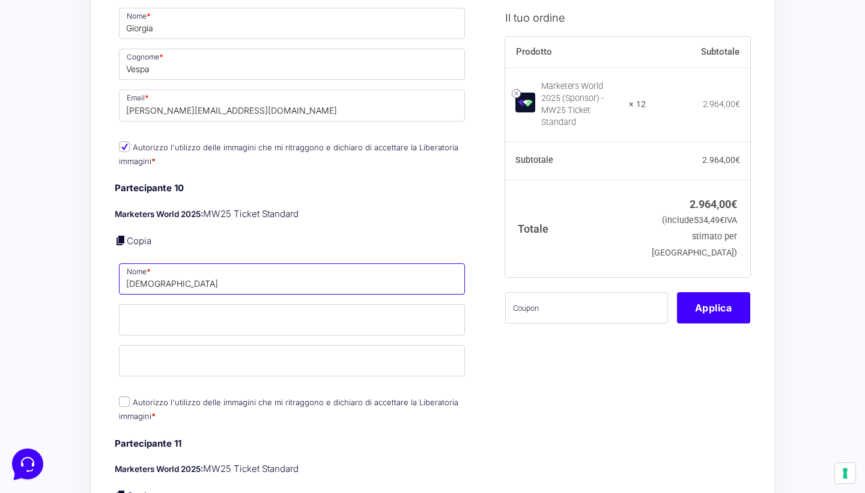
type input "[DEMOGRAPHIC_DATA]"
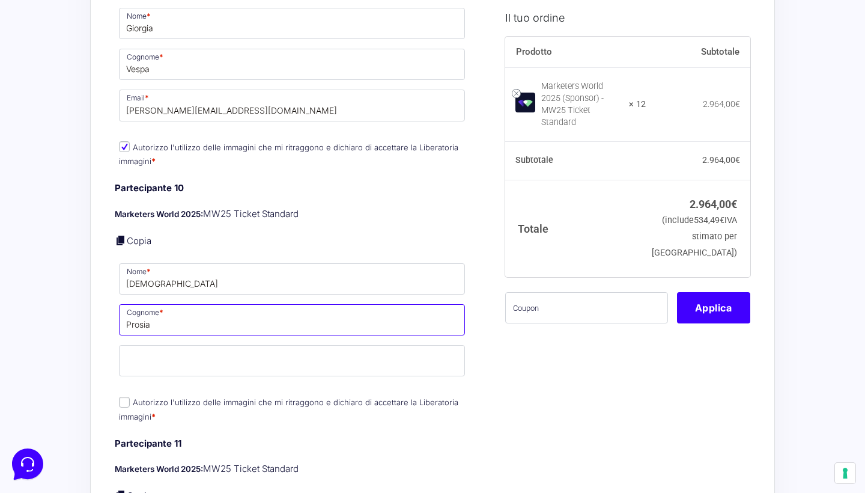
type input "Prosia"
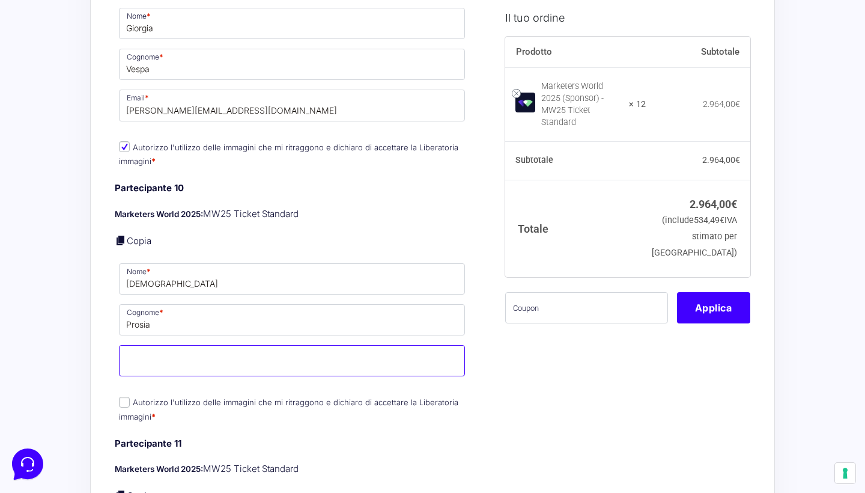
paste input "[PERSON_NAME][EMAIL_ADDRESS][DOMAIN_NAME]"
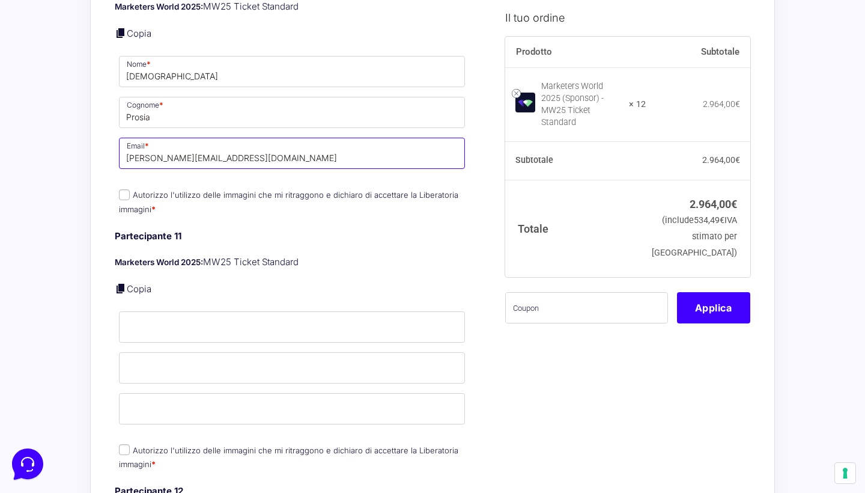
scroll to position [2763, 0]
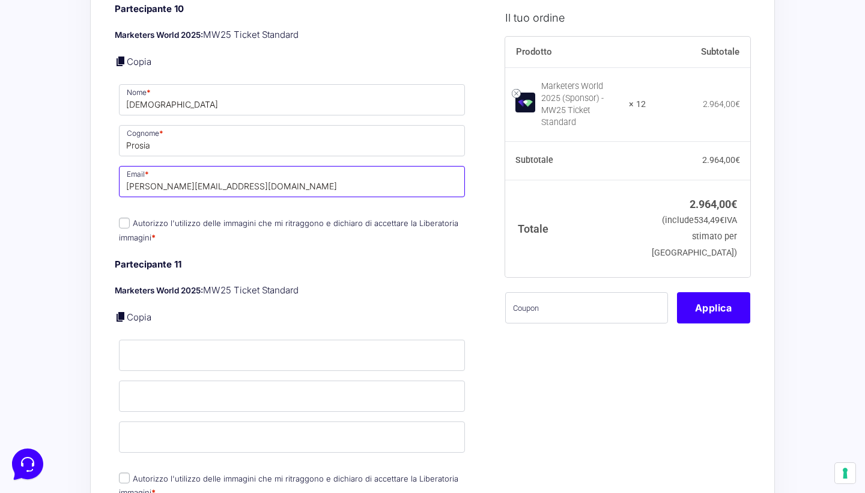
type input "[PERSON_NAME][EMAIL_ADDRESS][DOMAIN_NAME]"
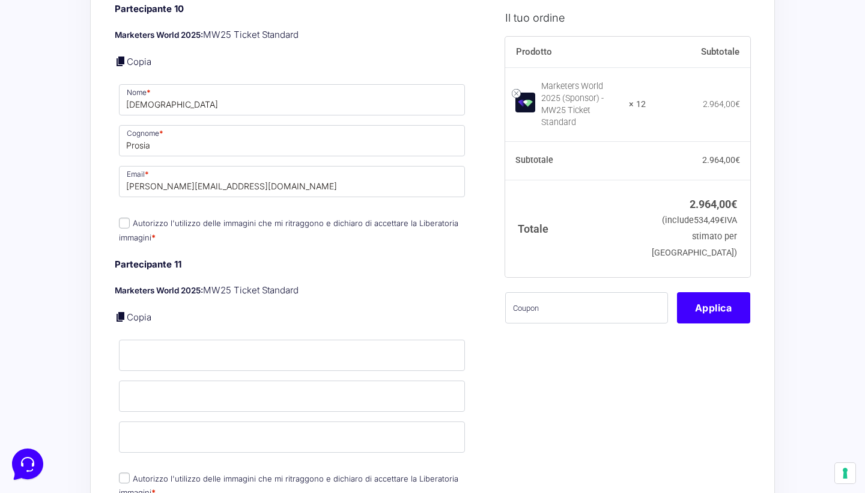
click at [130, 218] on label "Autorizzo l'utilizzo delle immagini che mi ritraggono e dichiaro di accettare l…" at bounding box center [289, 229] width 340 height 23
click at [130, 218] on input "Autorizzo l'utilizzo delle immagini che mi ritraggono e dichiaro di accettare l…" at bounding box center [124, 223] width 11 height 11
checkbox input "true"
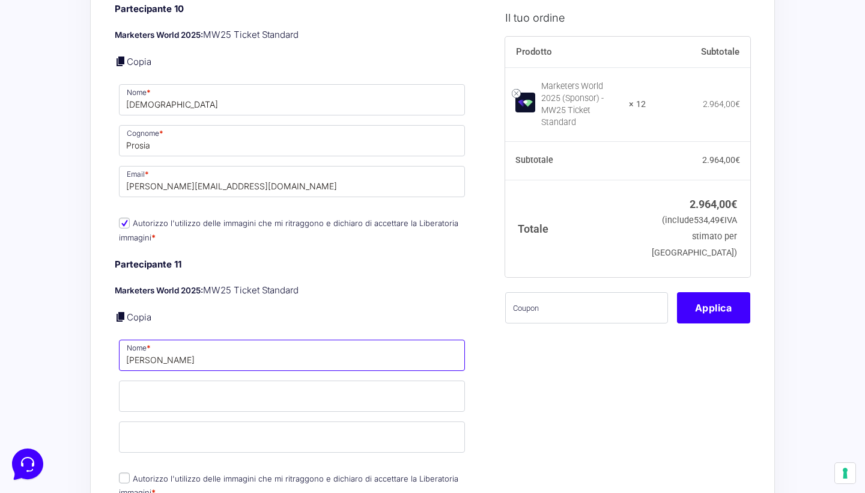
type input "[PERSON_NAME]"
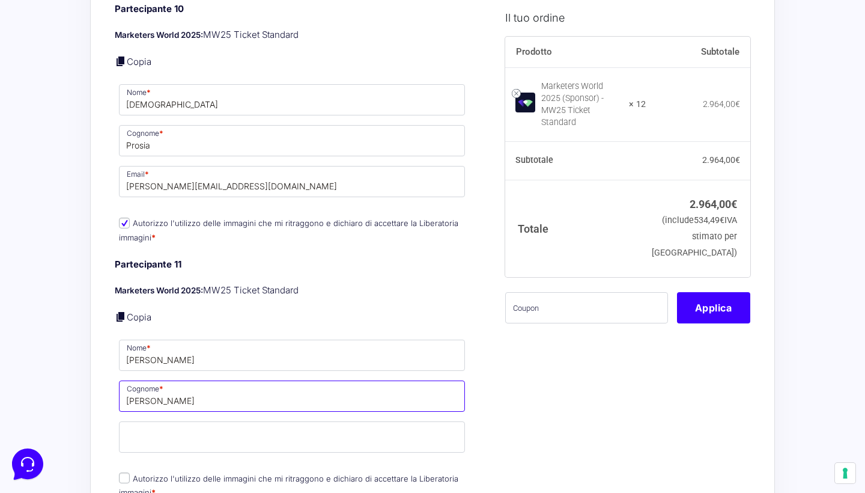
type input "[PERSON_NAME]"
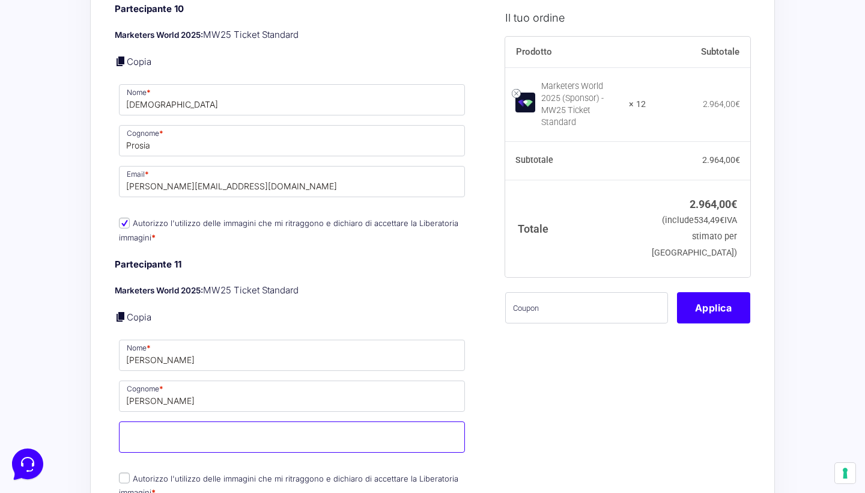
paste input "[PERSON_NAME][EMAIL_ADDRESS][DOMAIN_NAME]"
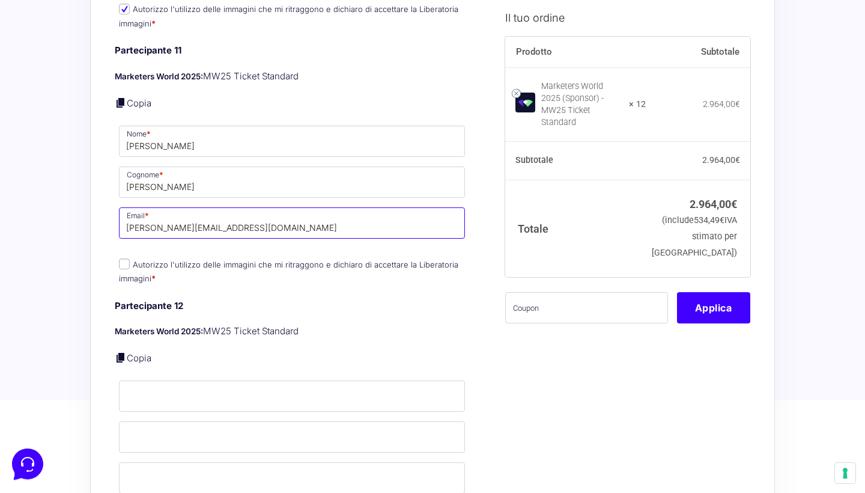
scroll to position [2987, 0]
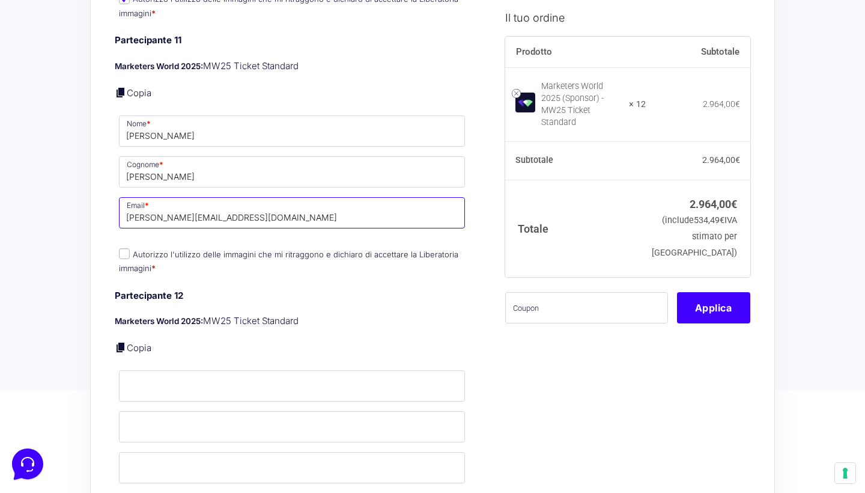
type input "[PERSON_NAME][EMAIL_ADDRESS][DOMAIN_NAME]"
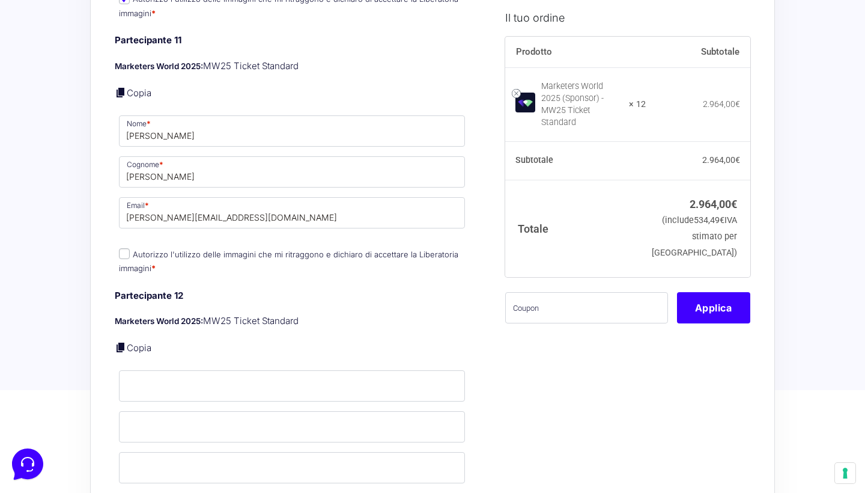
click at [126, 248] on input "Autorizzo l'utilizzo delle immagini che mi ritraggono e dichiaro di accettare l…" at bounding box center [124, 253] width 11 height 11
checkbox input "true"
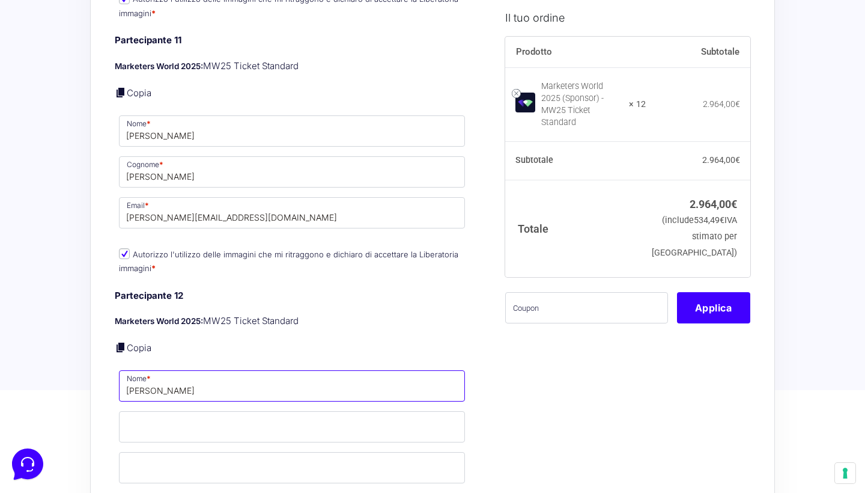
type input "[PERSON_NAME]"
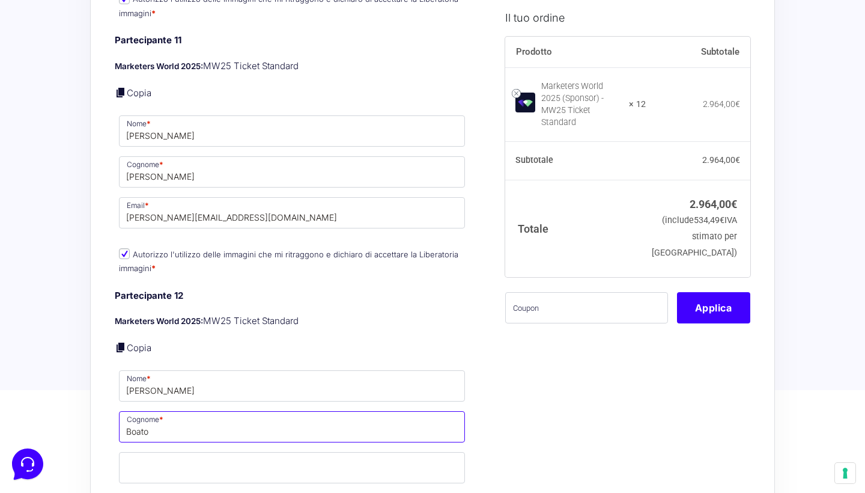
type input "Boato"
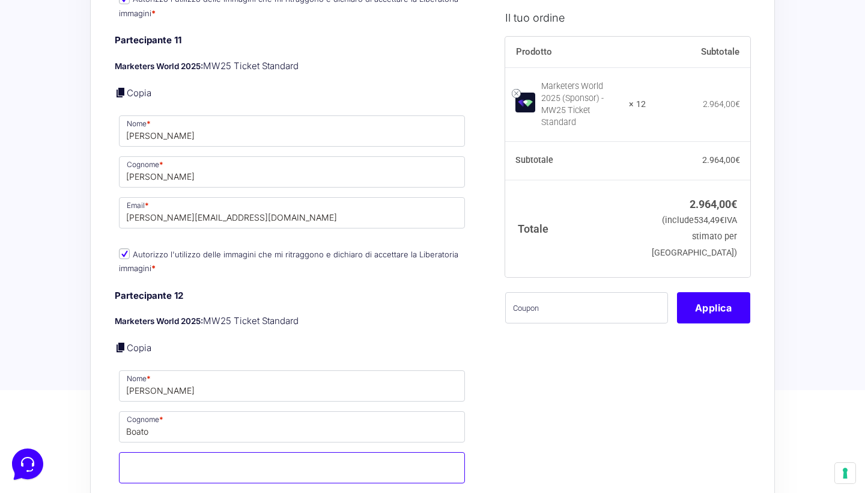
paste input "[PERSON_NAME][EMAIL_ADDRESS][DOMAIN_NAME]"
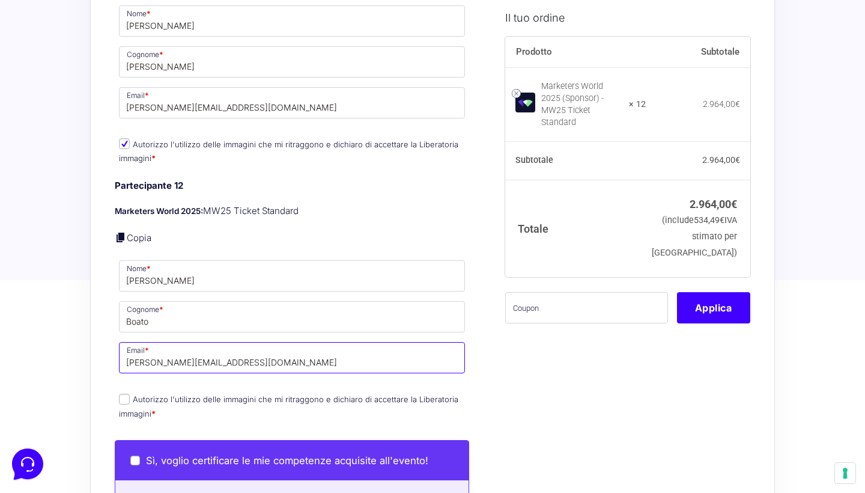
scroll to position [3098, 0]
type input "[PERSON_NAME][EMAIL_ADDRESS][DOMAIN_NAME]"
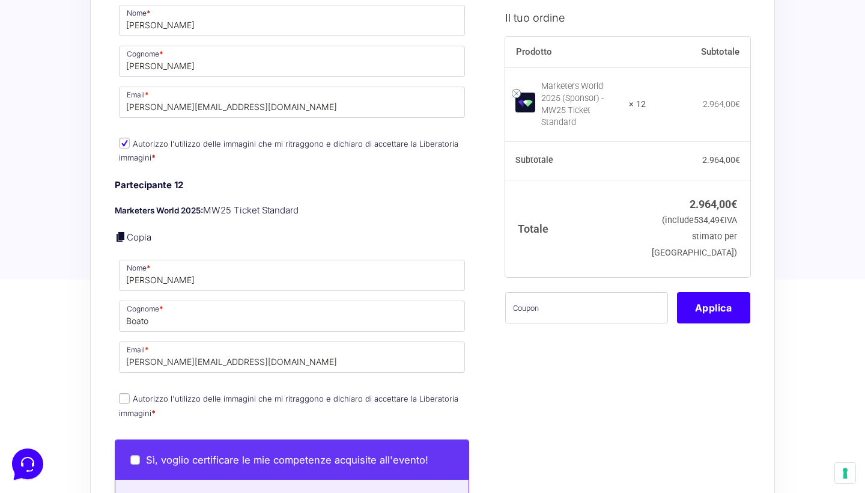
click at [127, 393] on input "Autorizzo l'utilizzo delle immagini che mi ritraggono e dichiaro di accettare l…" at bounding box center [124, 398] width 11 height 11
checkbox input "true"
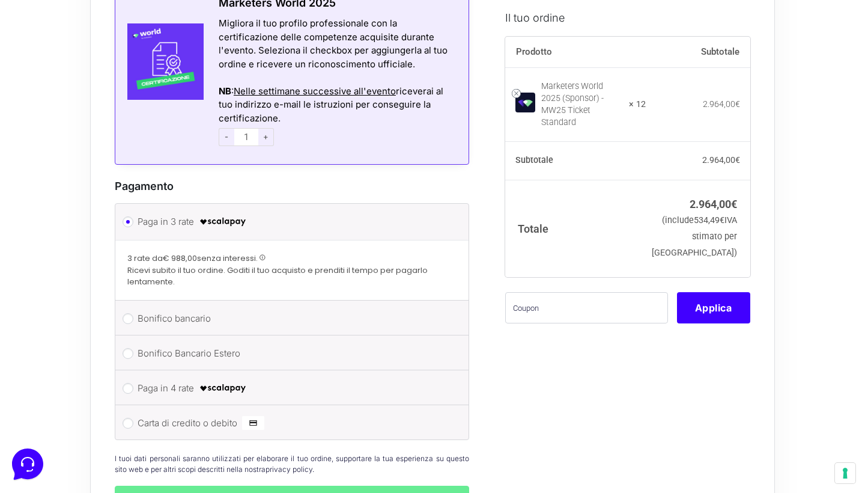
scroll to position [3643, 0]
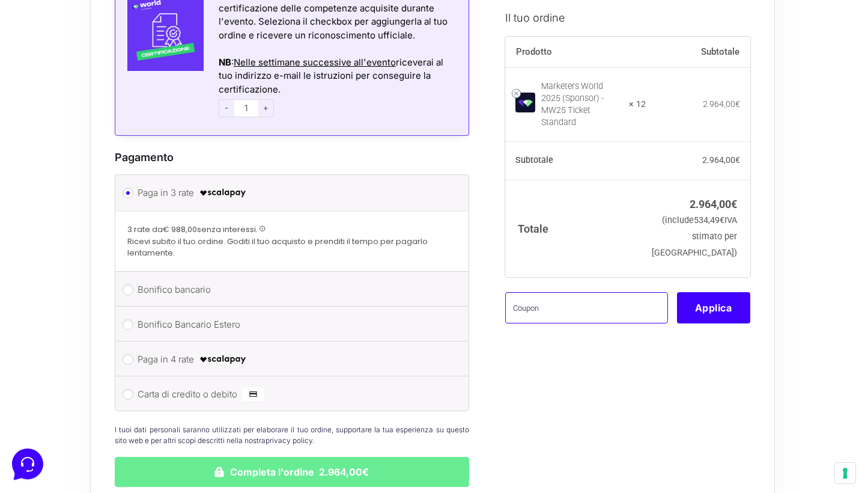
click at [562, 306] on input "text" at bounding box center [586, 306] width 163 height 31
type input "SPONSOR12"
click at [735, 321] on button "Applica" at bounding box center [713, 306] width 73 height 31
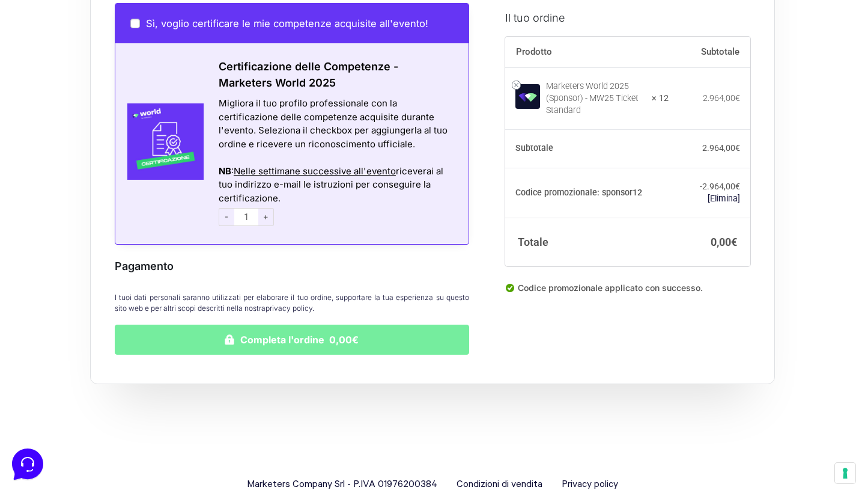
scroll to position [3534, 0]
click at [279, 325] on button "Completa l'ordine 0,00€" at bounding box center [292, 340] width 355 height 30
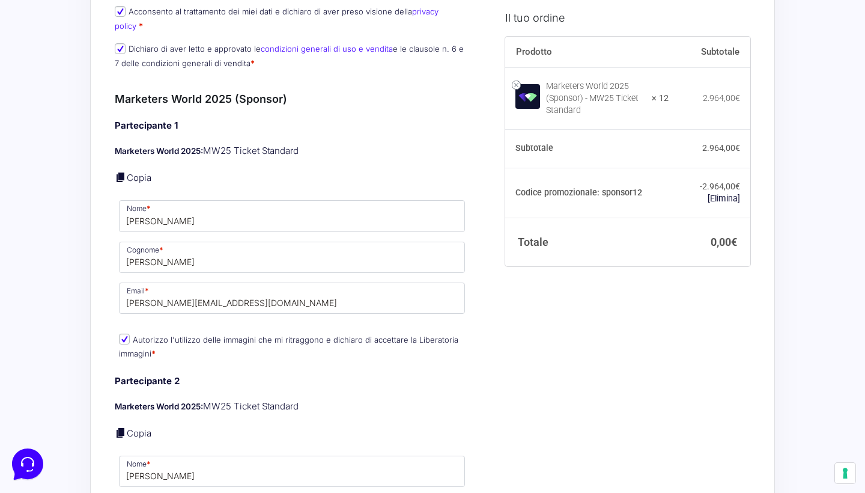
scroll to position [412, 0]
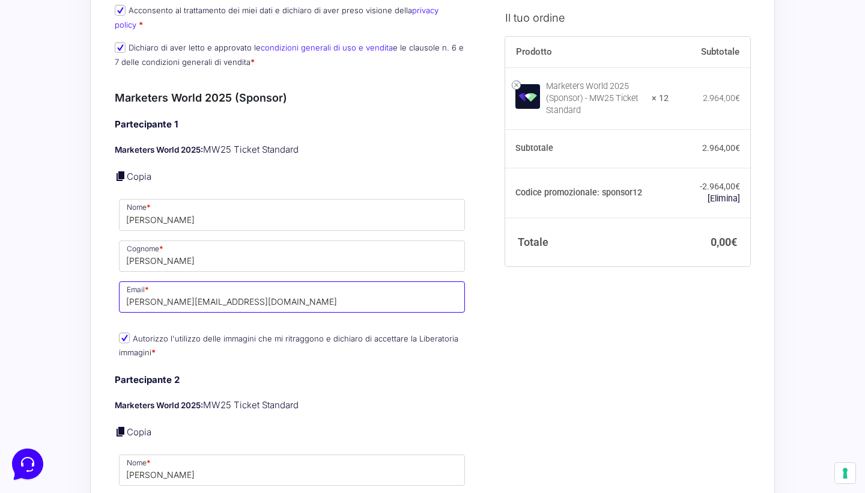
click at [273, 289] on input "[PERSON_NAME][EMAIL_ADDRESS][DOMAIN_NAME]" at bounding box center [292, 296] width 346 height 31
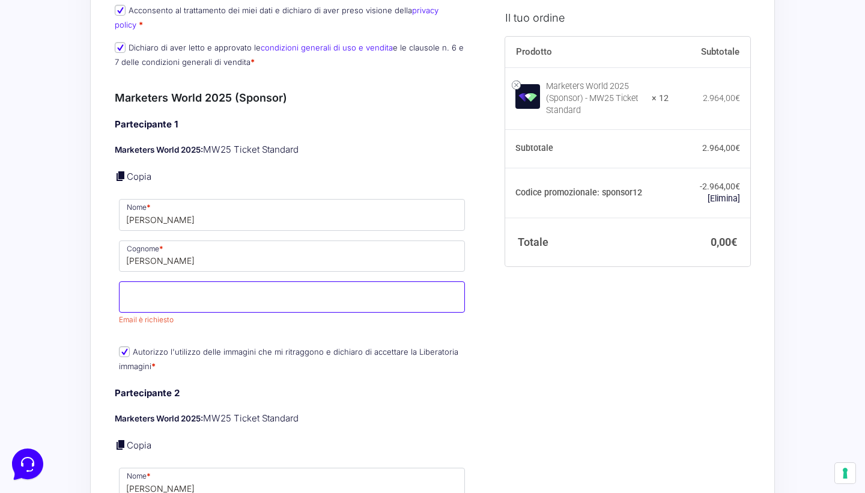
paste input "[PERSON_NAME][EMAIL_ADDRESS][DOMAIN_NAME]"
type input "[PERSON_NAME][EMAIL_ADDRESS][DOMAIN_NAME]"
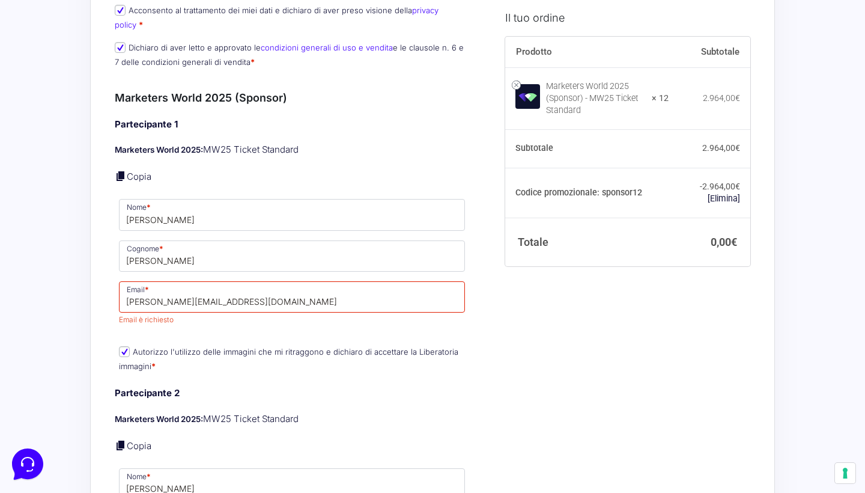
click at [343, 308] on div "Partecipante 1 Marketers World 2025: MW25 Ticket Standard Copia Nome * Jacopo C…" at bounding box center [292, 246] width 355 height 257
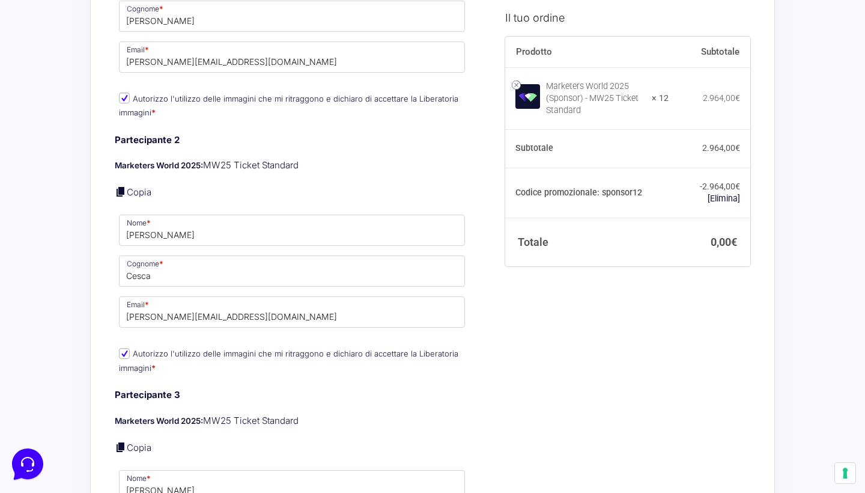
scroll to position [656, 0]
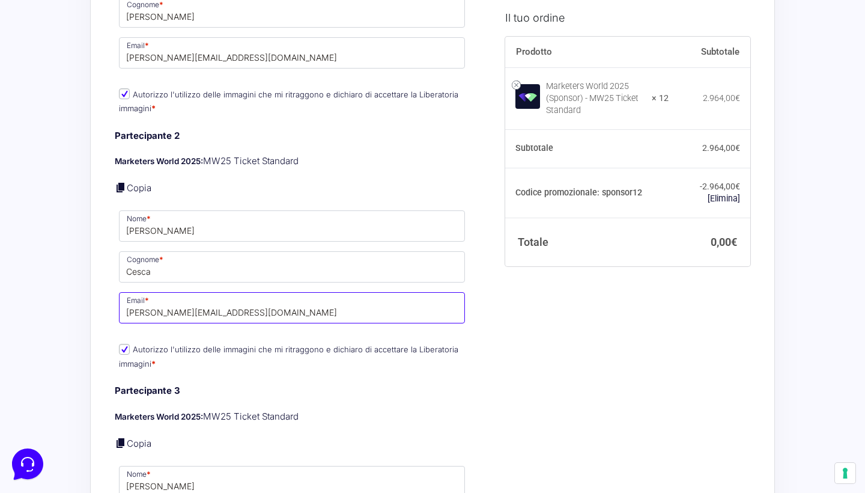
click at [269, 295] on input "[PERSON_NAME][EMAIL_ADDRESS][DOMAIN_NAME]" at bounding box center [292, 307] width 346 height 31
paste input "[EMAIL_ADDRESS][DOMAIN_NAME]"
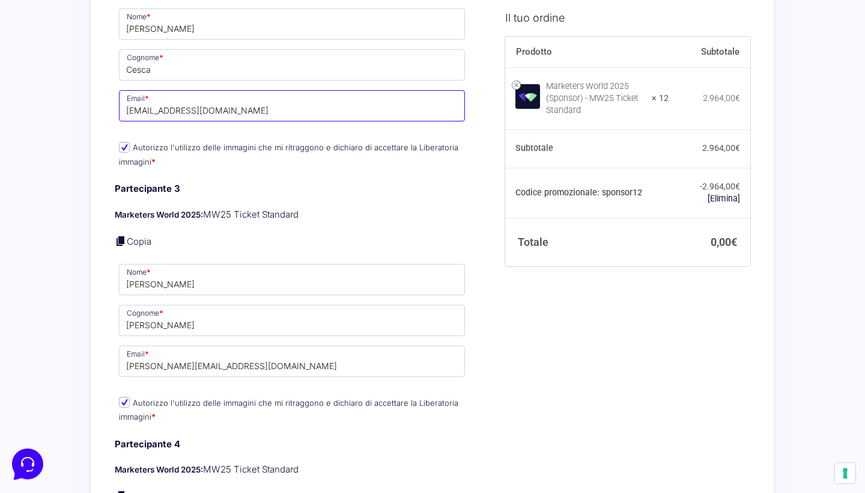
scroll to position [865, 0]
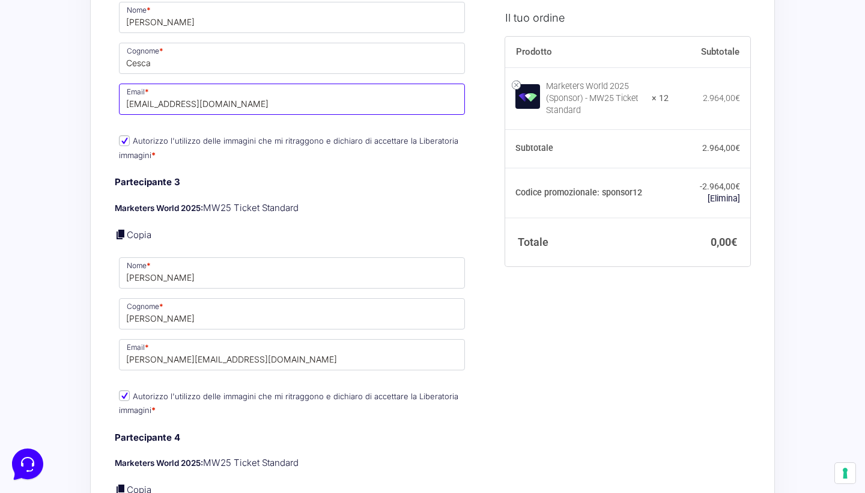
type input "[EMAIL_ADDRESS][DOMAIN_NAME]"
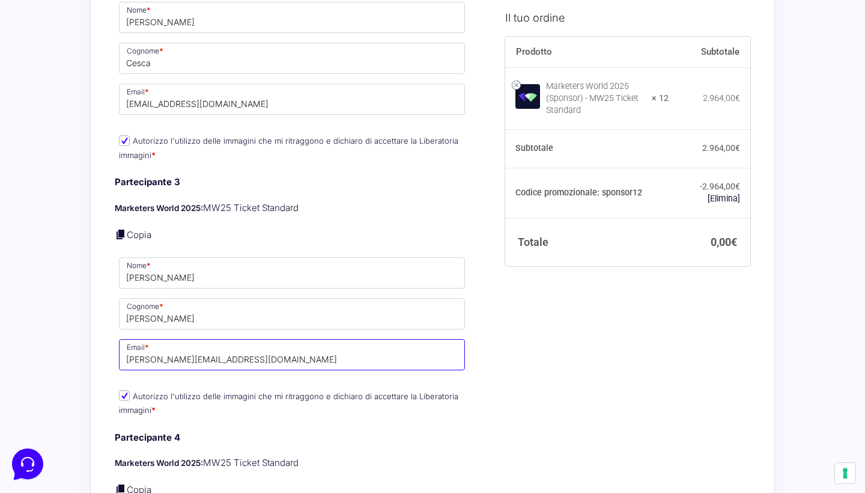
click at [278, 344] on input "[PERSON_NAME][EMAIL_ADDRESS][DOMAIN_NAME]" at bounding box center [292, 354] width 346 height 31
paste input "[EMAIL_ADDRESS][DOMAIN_NAME]"
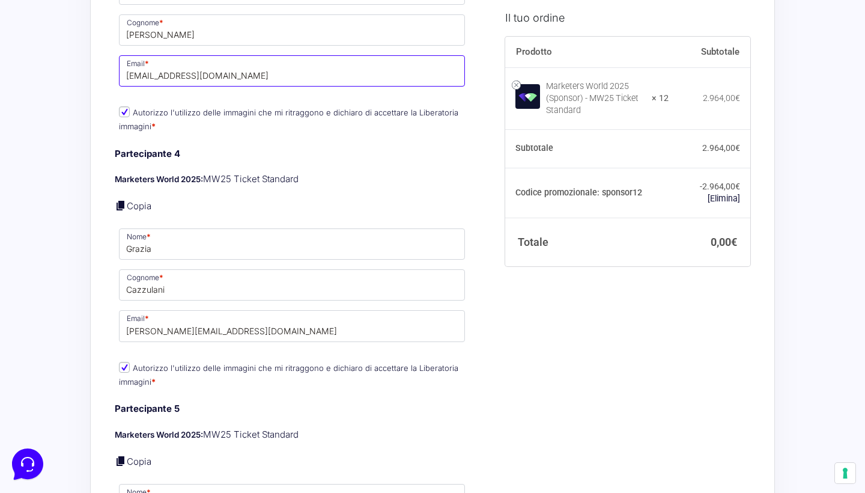
scroll to position [1151, 0]
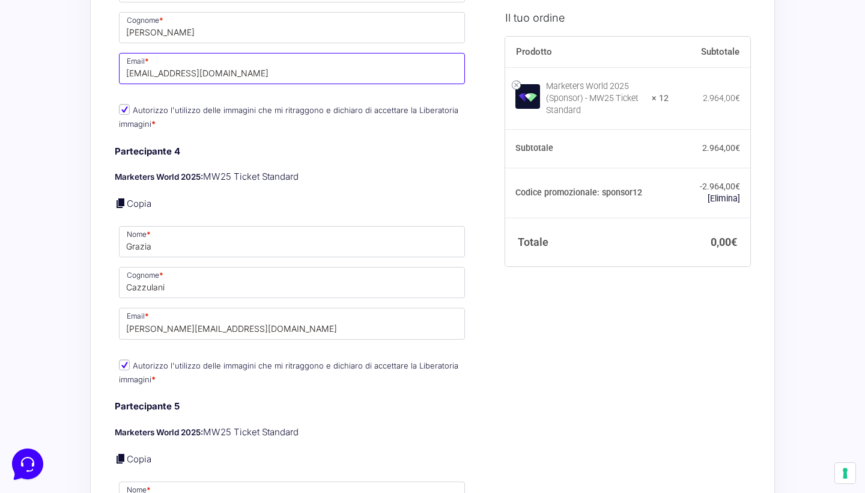
type input "[EMAIL_ADDRESS][DOMAIN_NAME]"
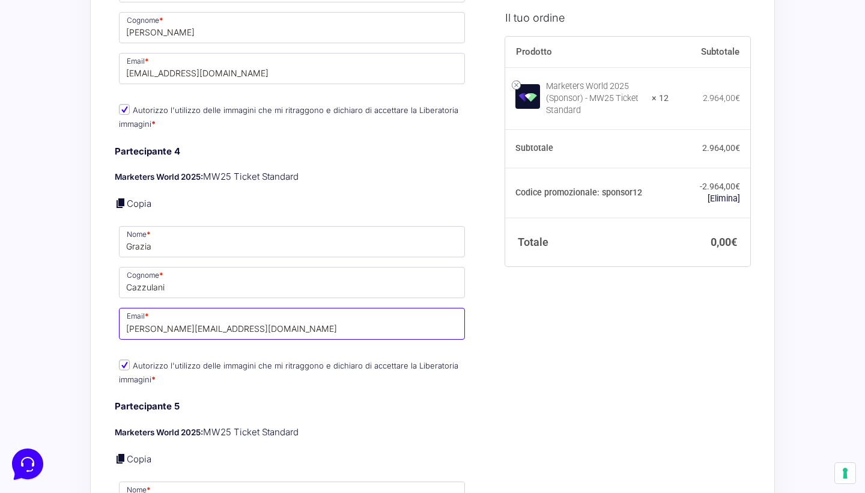
click at [309, 308] on input "[PERSON_NAME][EMAIL_ADDRESS][DOMAIN_NAME]" at bounding box center [292, 323] width 346 height 31
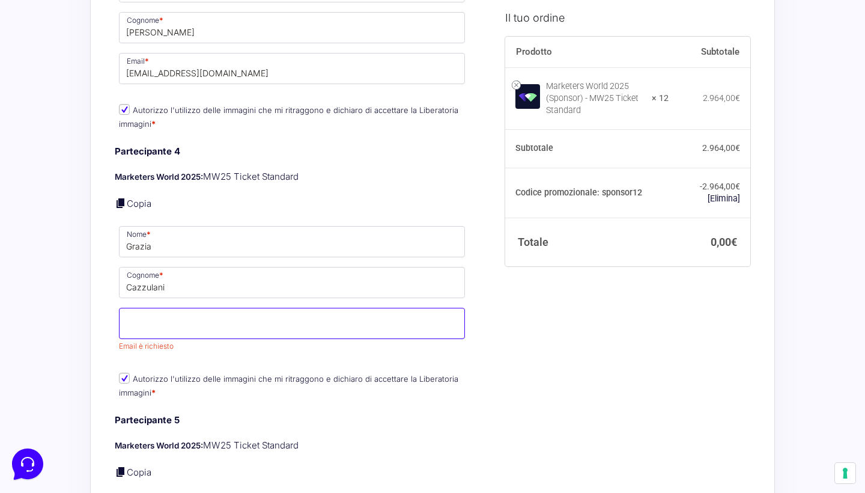
paste input "[EMAIL_ADDRESS][DOMAIN_NAME]"
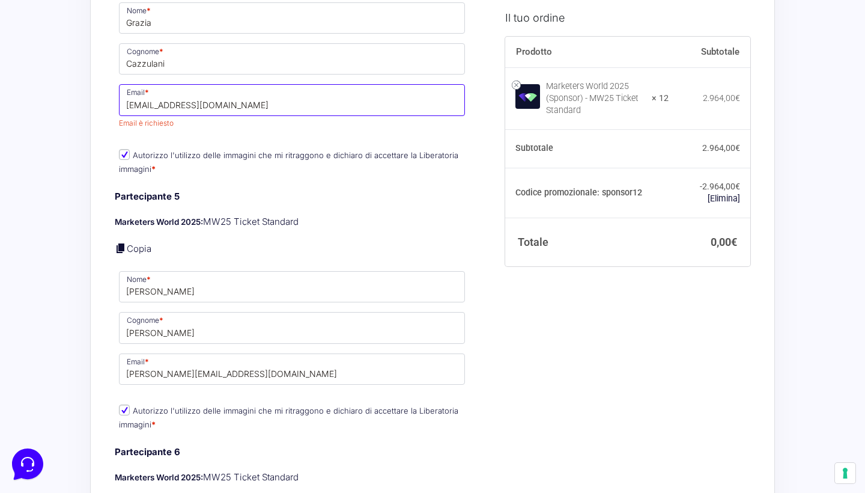
scroll to position [1398, 0]
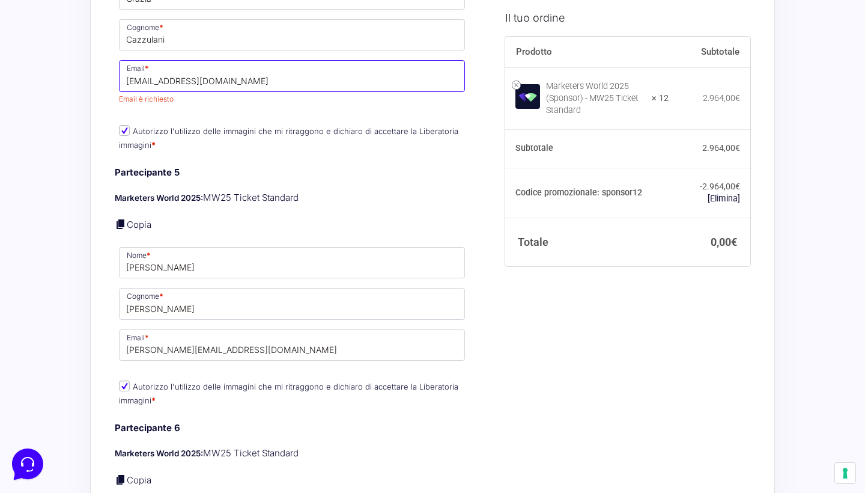
type input "[EMAIL_ADDRESS][DOMAIN_NAME]"
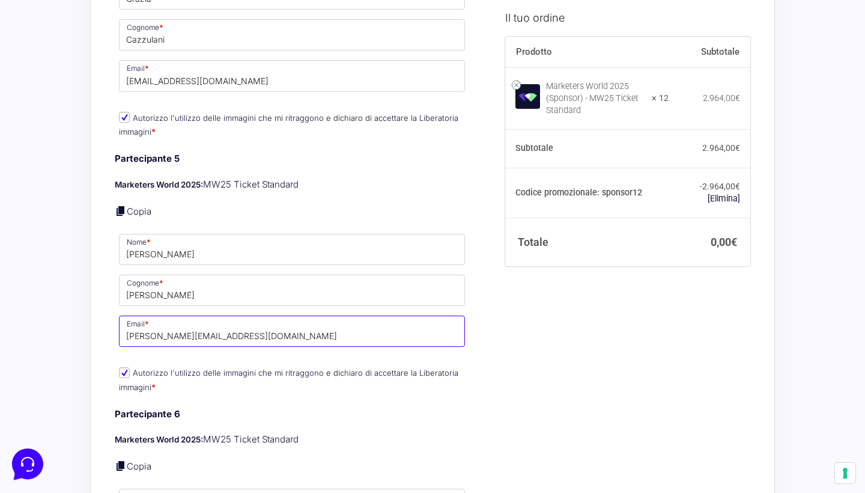
click at [268, 334] on div "Partecipante 5 Marketers World 2025: MW25 Ticket Standard Copia Nome * Nicoll S…" at bounding box center [292, 273] width 355 height 243
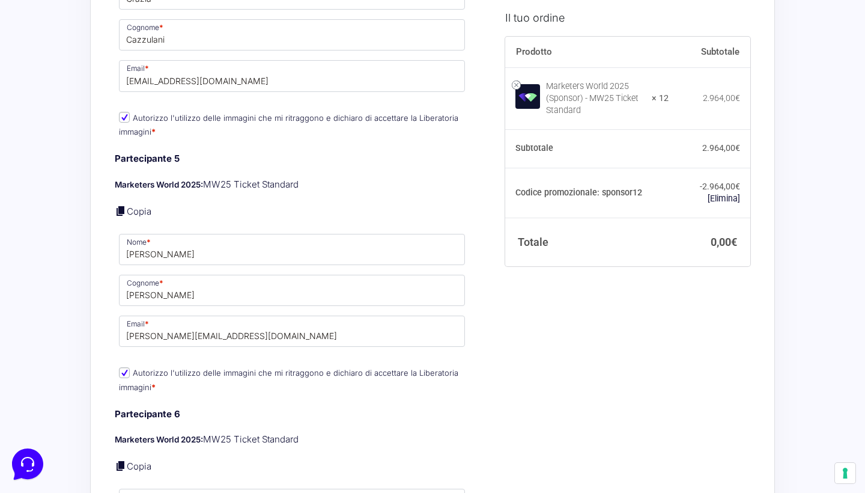
click at [268, 334] on div "Partecipante 5 Marketers World 2025: MW25 Ticket Standard Copia Nome * Nicoll S…" at bounding box center [292, 273] width 355 height 243
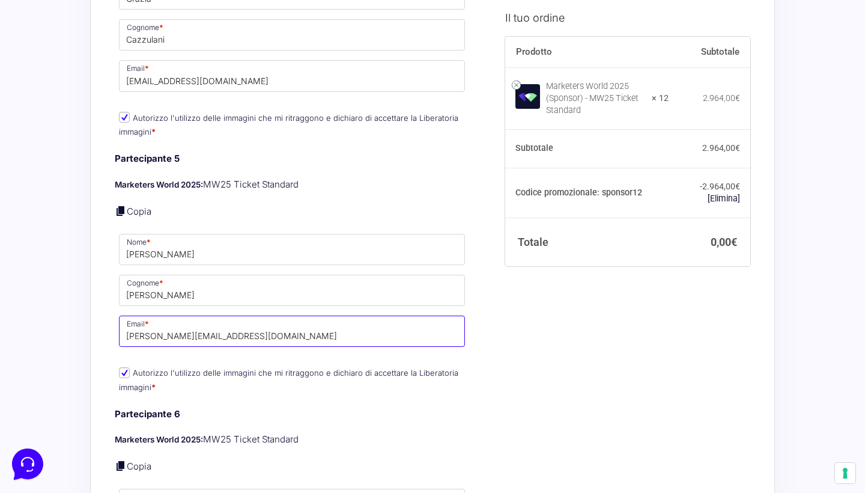
click at [285, 325] on input "[PERSON_NAME][EMAIL_ADDRESS][DOMAIN_NAME]" at bounding box center [292, 330] width 346 height 31
type input "m.amatucci@"
click at [270, 315] on input "m.amatucci@" at bounding box center [292, 330] width 346 height 31
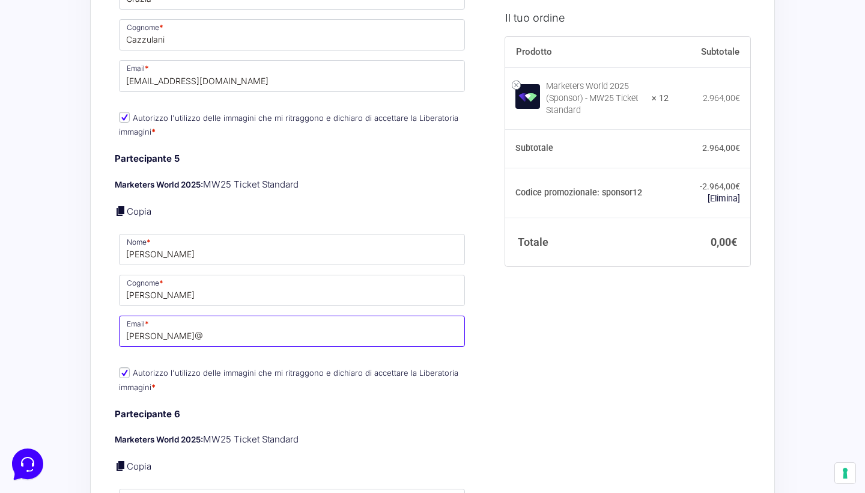
click at [270, 315] on input "m.amatucci@" at bounding box center [292, 330] width 346 height 31
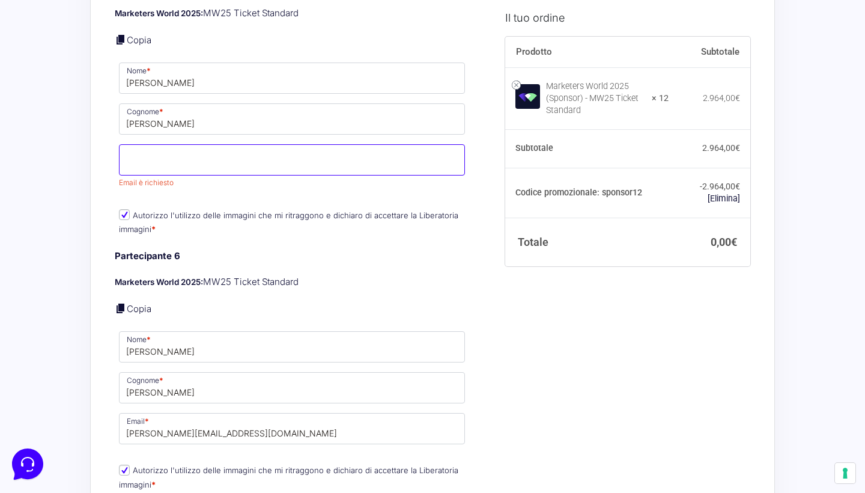
scroll to position [1571, 0]
paste input "[PERSON_NAME][EMAIL_ADDRESS][PERSON_NAME][DOMAIN_NAME]"
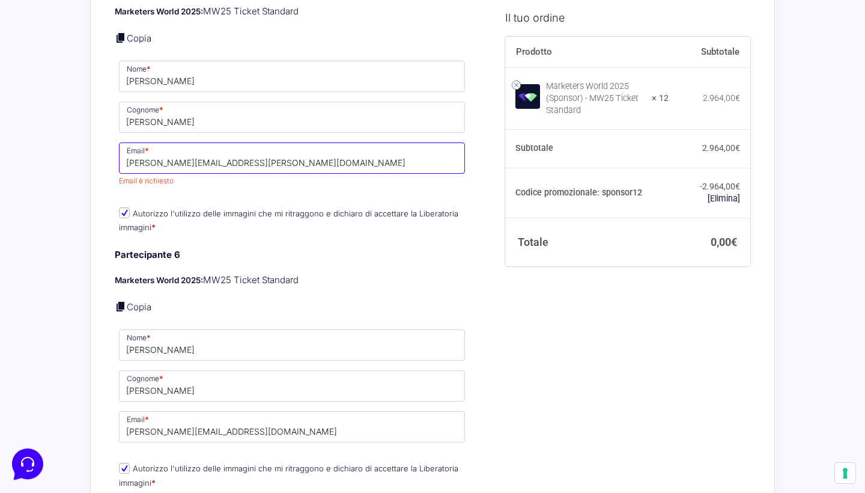
type input "[PERSON_NAME][EMAIL_ADDRESS][PERSON_NAME][DOMAIN_NAME]"
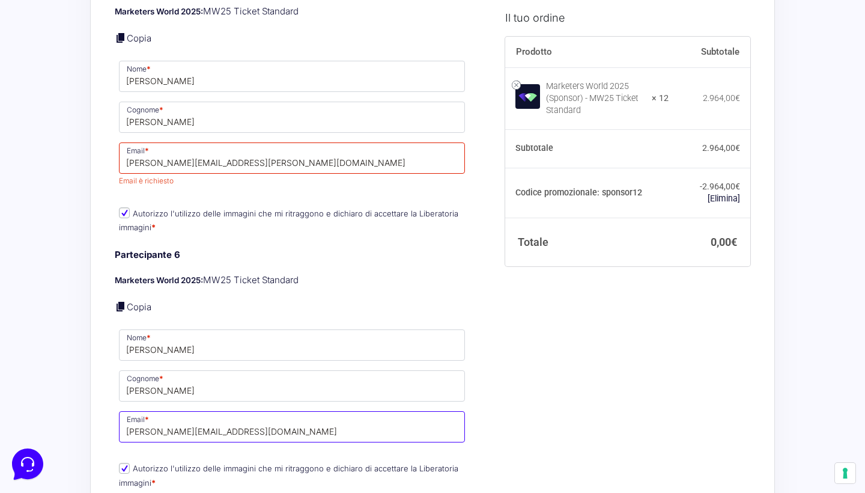
click at [277, 409] on p "Email * m.amatucci@buildingproduction.it" at bounding box center [292, 426] width 355 height 35
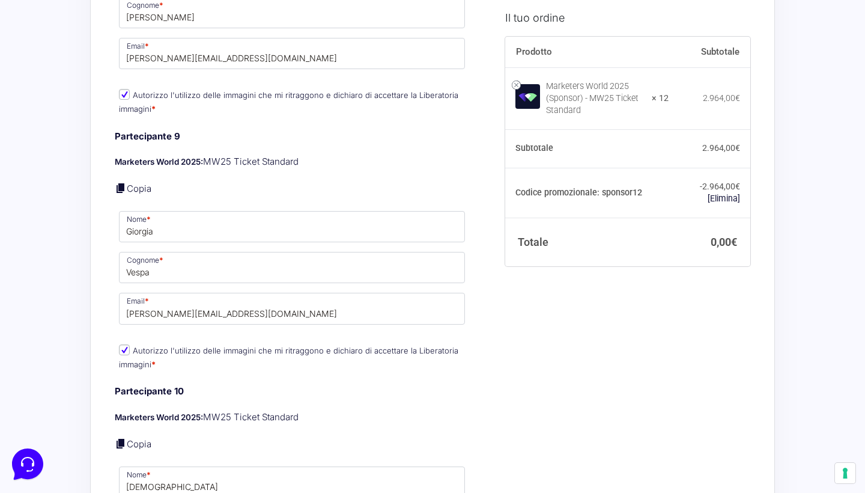
scroll to position [2446, 0]
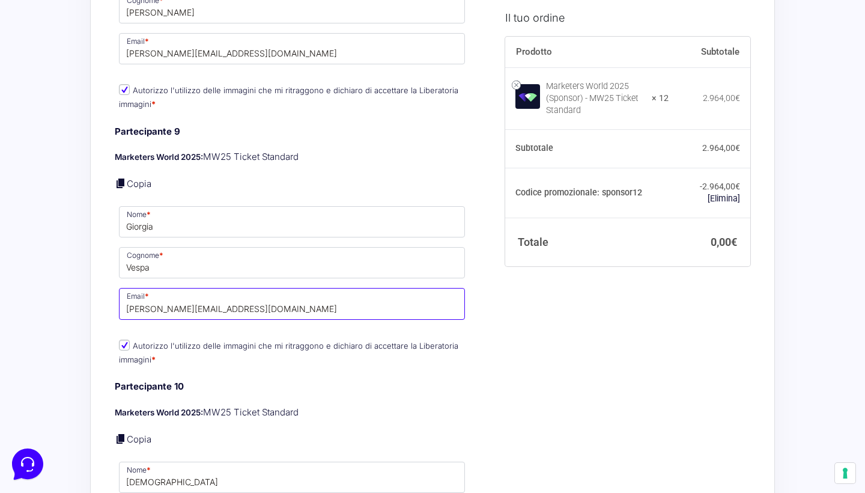
click at [171, 288] on input "[PERSON_NAME][EMAIL_ADDRESS][DOMAIN_NAME]" at bounding box center [292, 303] width 346 height 31
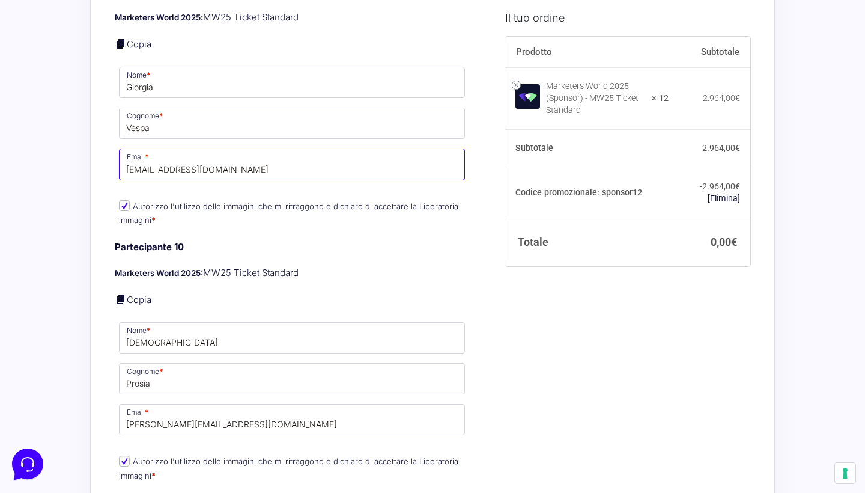
scroll to position [2606, 0]
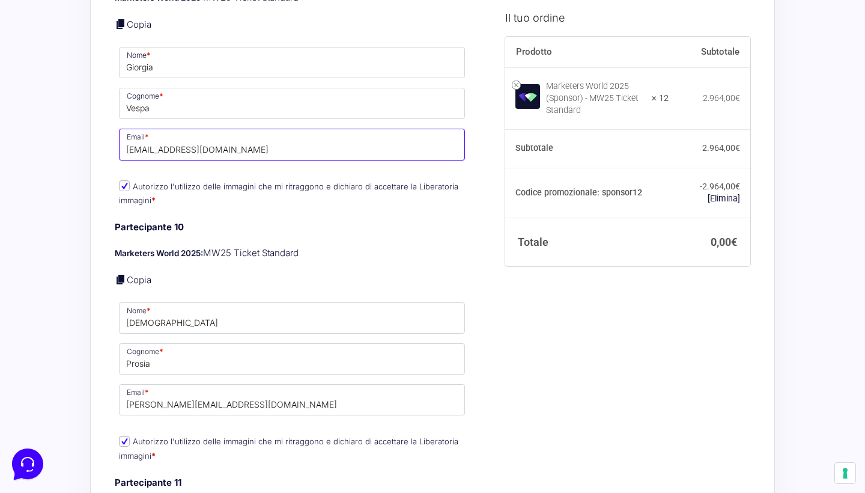
type input "[EMAIL_ADDRESS][DOMAIN_NAME]"
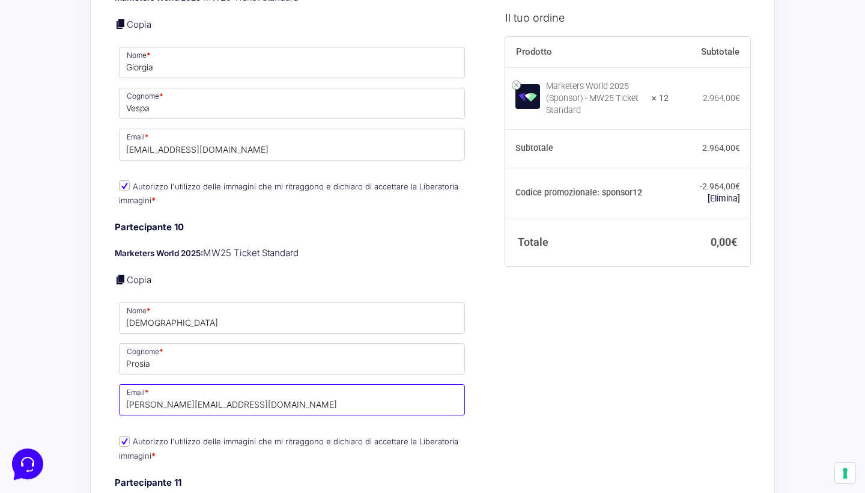
drag, startPoint x: 270, startPoint y: 377, endPoint x: 61, endPoint y: 381, distance: 208.6
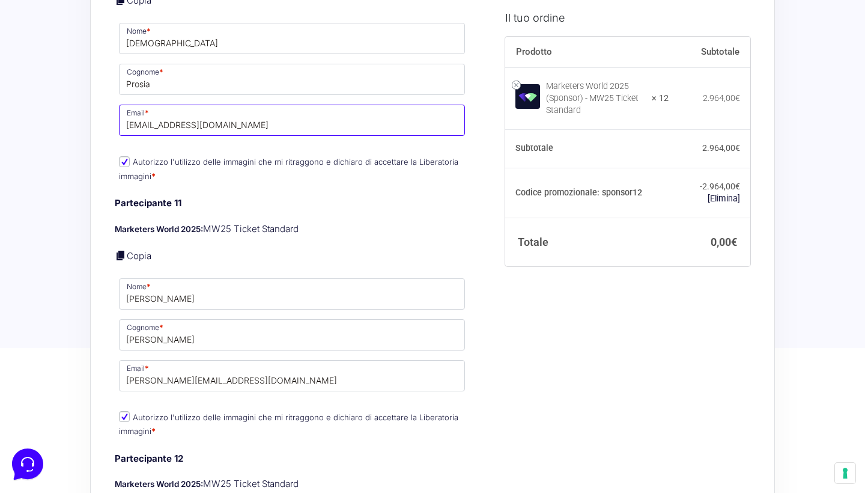
scroll to position [2893, 0]
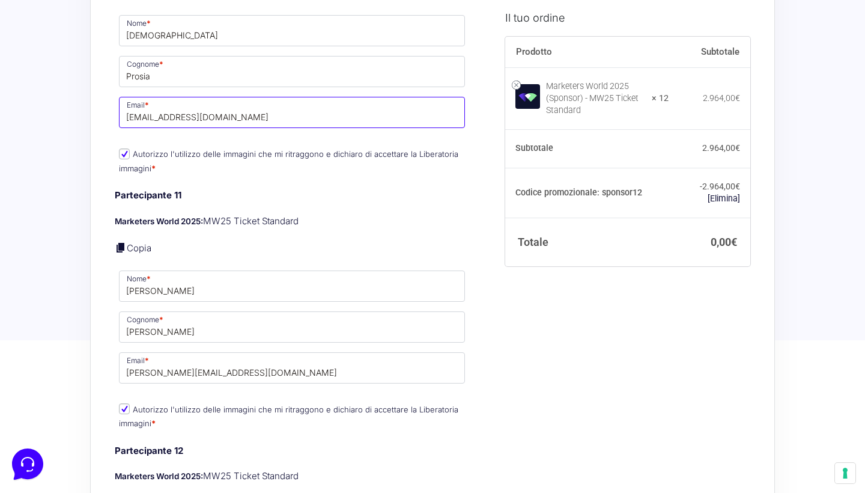
type input "[EMAIL_ADDRESS][DOMAIN_NAME]"
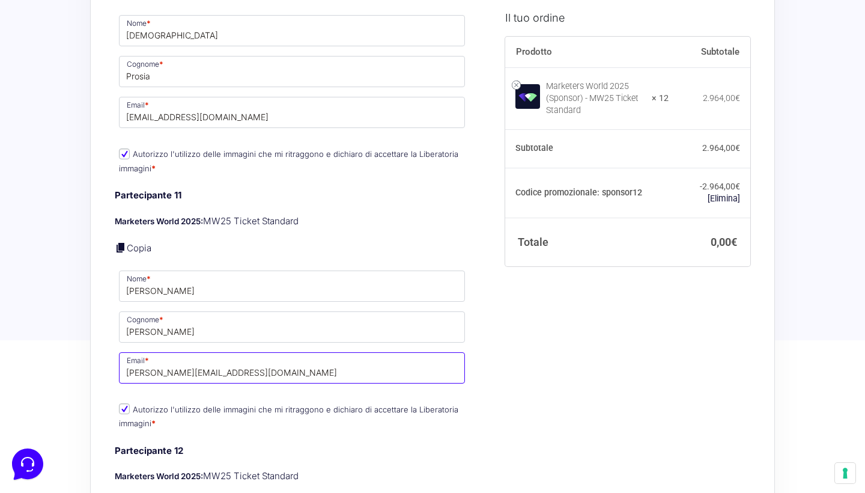
drag, startPoint x: 171, startPoint y: 345, endPoint x: 114, endPoint y: 345, distance: 57.7
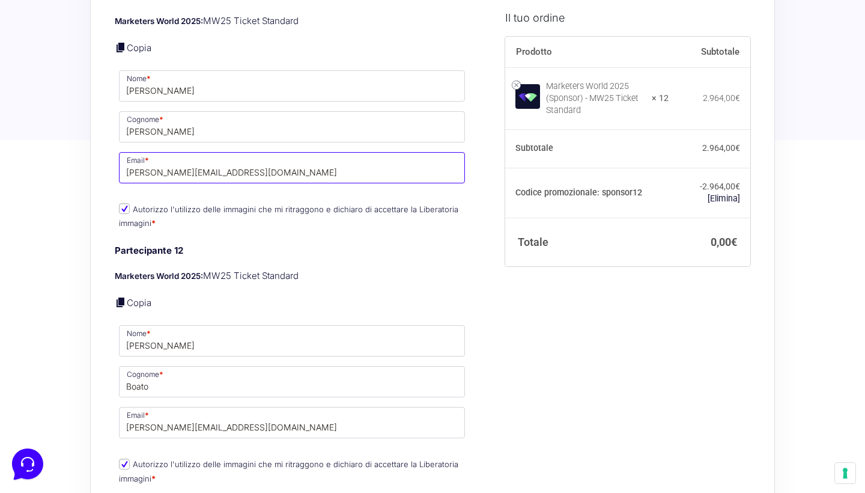
scroll to position [3159, 0]
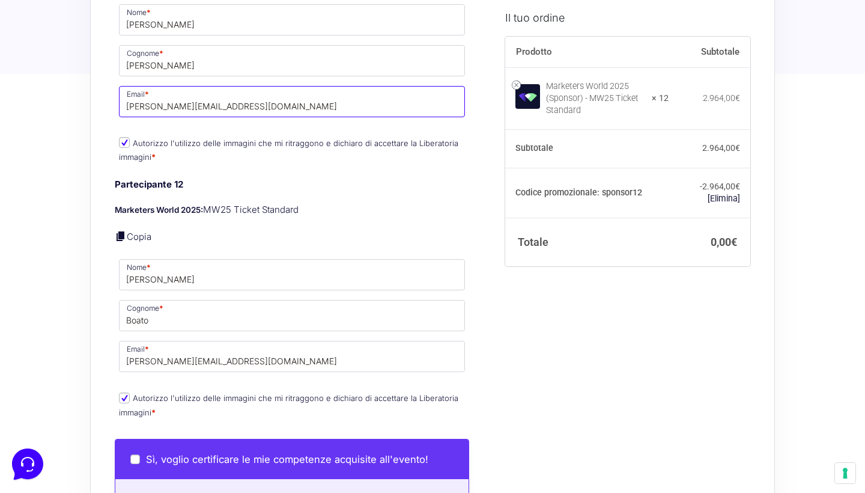
type input "[PERSON_NAME][EMAIL_ADDRESS][DOMAIN_NAME]"
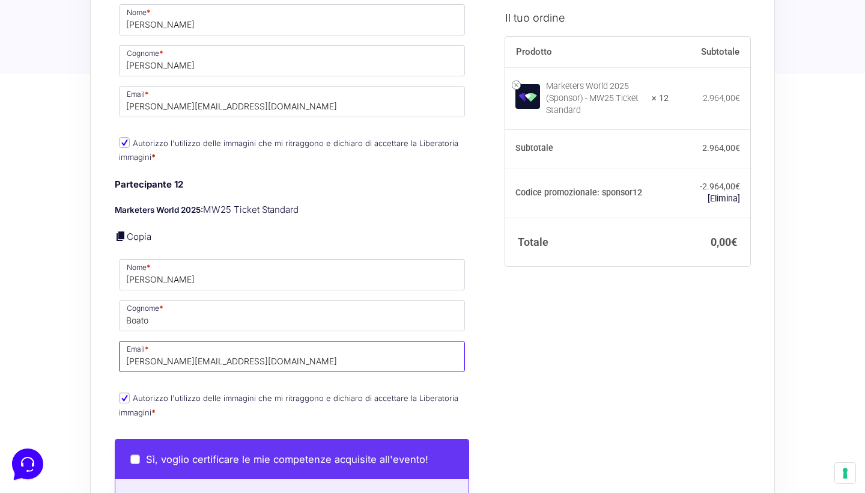
click at [269, 341] on input "[PERSON_NAME][EMAIL_ADDRESS][DOMAIN_NAME]" at bounding box center [292, 356] width 346 height 31
paste input "[PERSON_NAME][EMAIL_ADDRESS][DOMAIN_NAME]"
type input "[PERSON_NAME][EMAIL_ADDRESS][DOMAIN_NAME]"
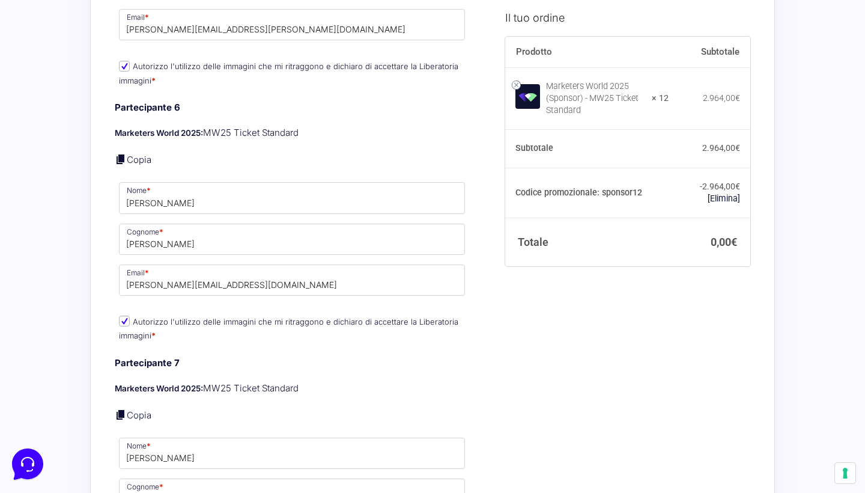
scroll to position [1706, 0]
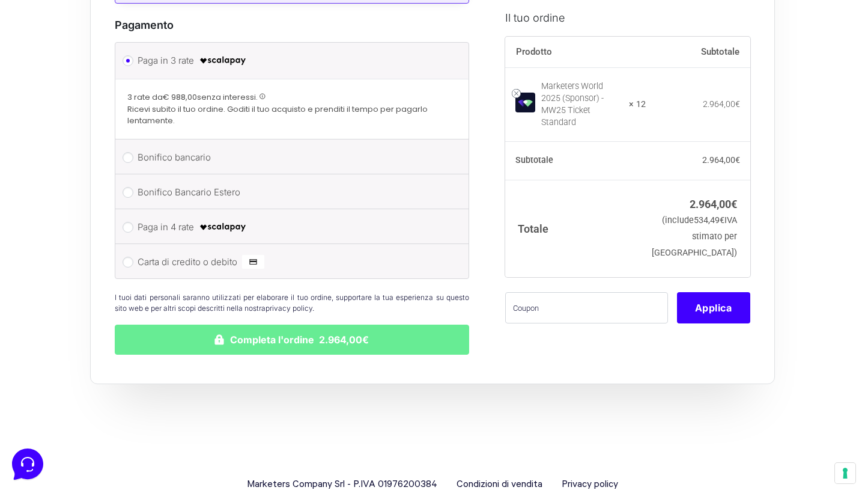
scroll to position [3774, 0]
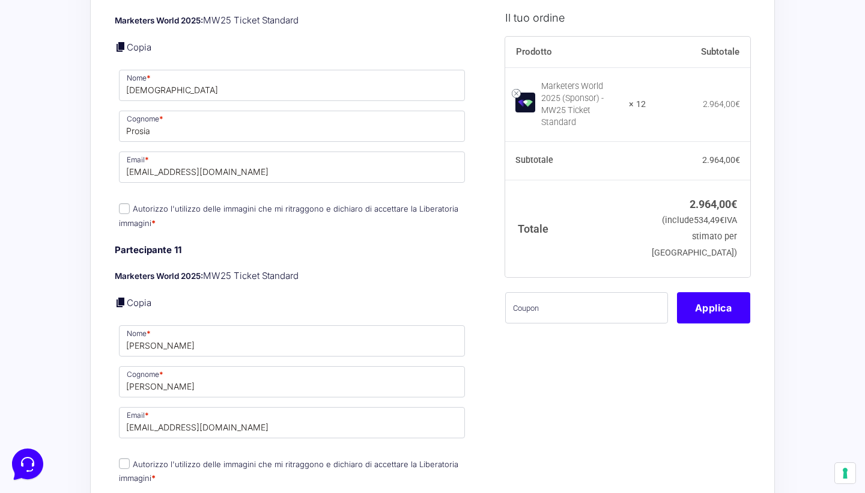
scroll to position [2758, 0]
